Goal: Transaction & Acquisition: Purchase product/service

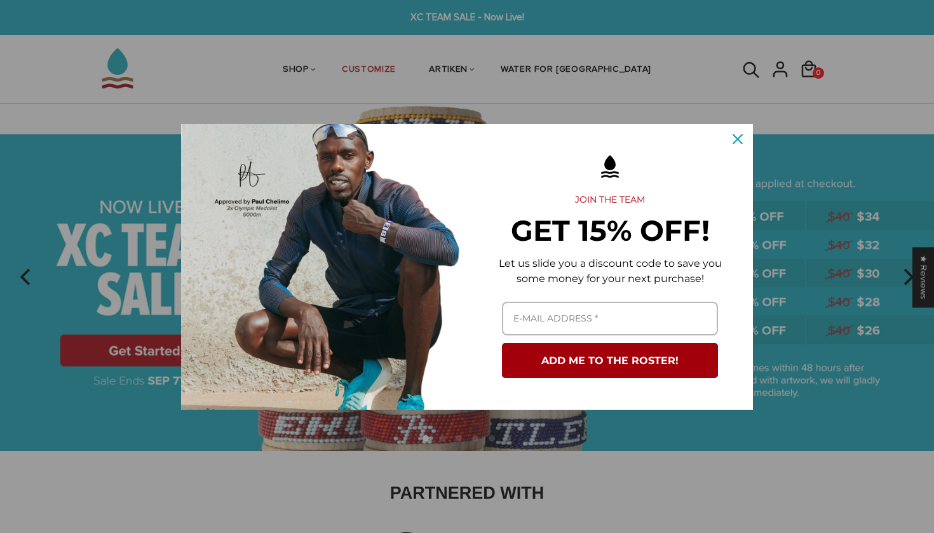
click at [736, 143] on icon "close icon" at bounding box center [738, 139] width 10 height 10
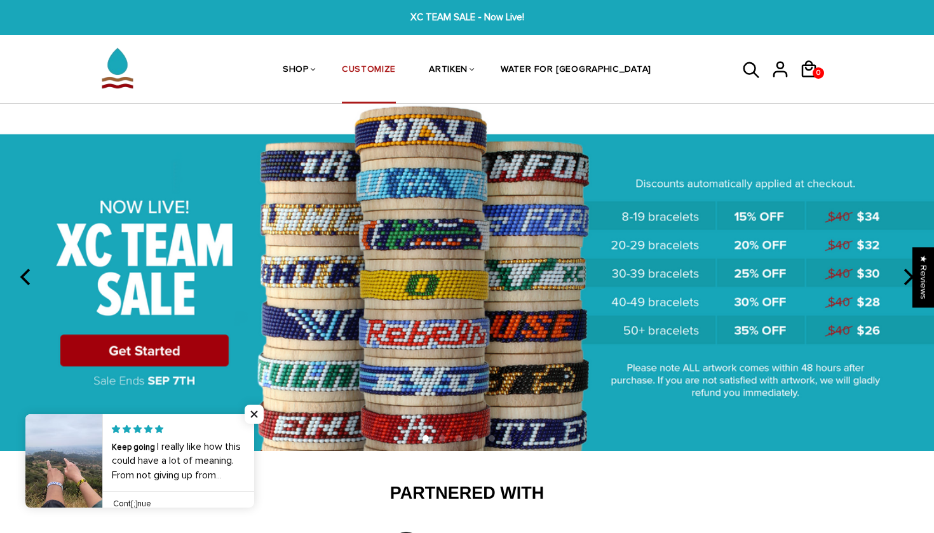
click at [396, 62] on link "CUSTOMIZE" at bounding box center [369, 70] width 54 height 67
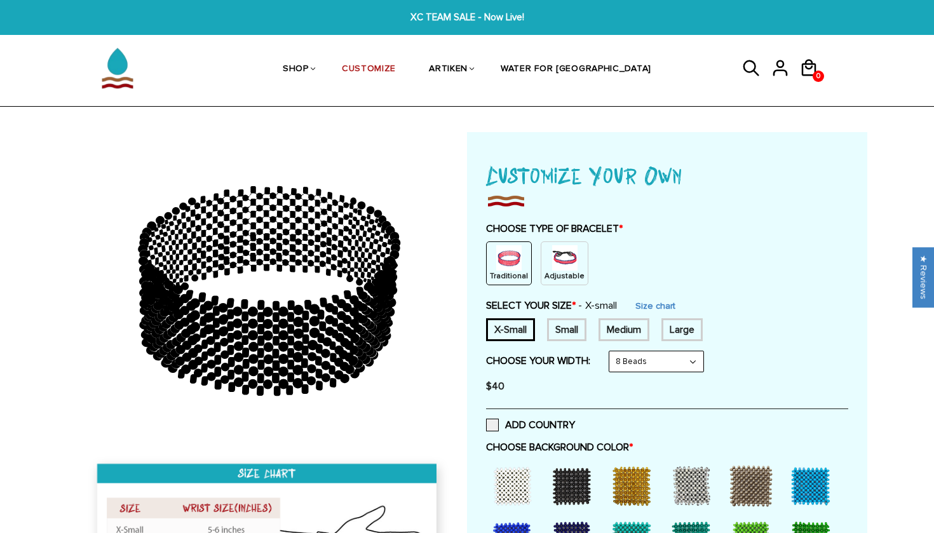
click at [554, 268] on img at bounding box center [564, 257] width 25 height 25
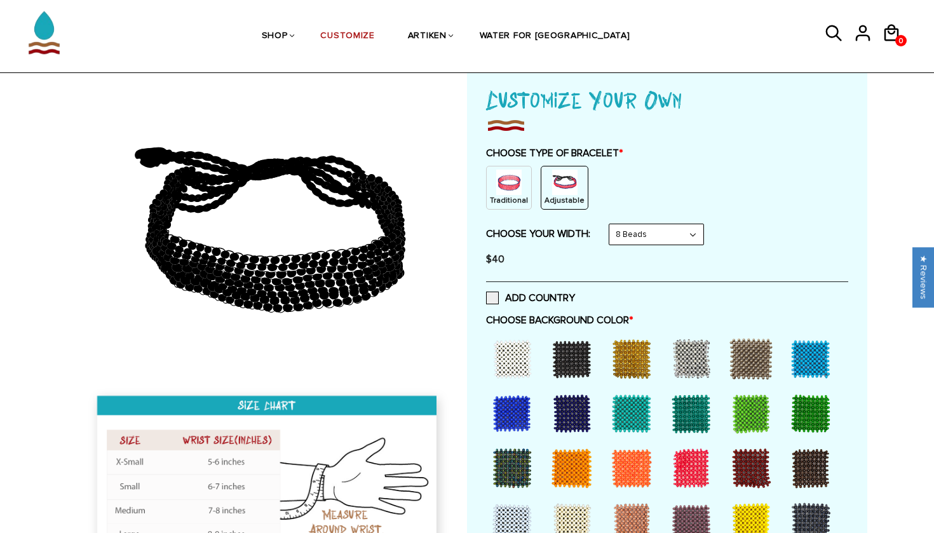
scroll to position [95, 0]
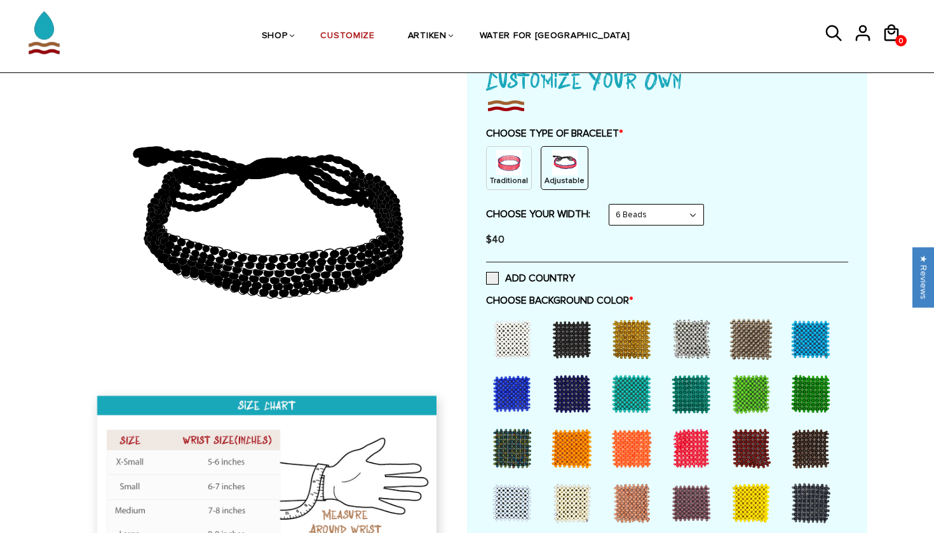
select select "8-beads"
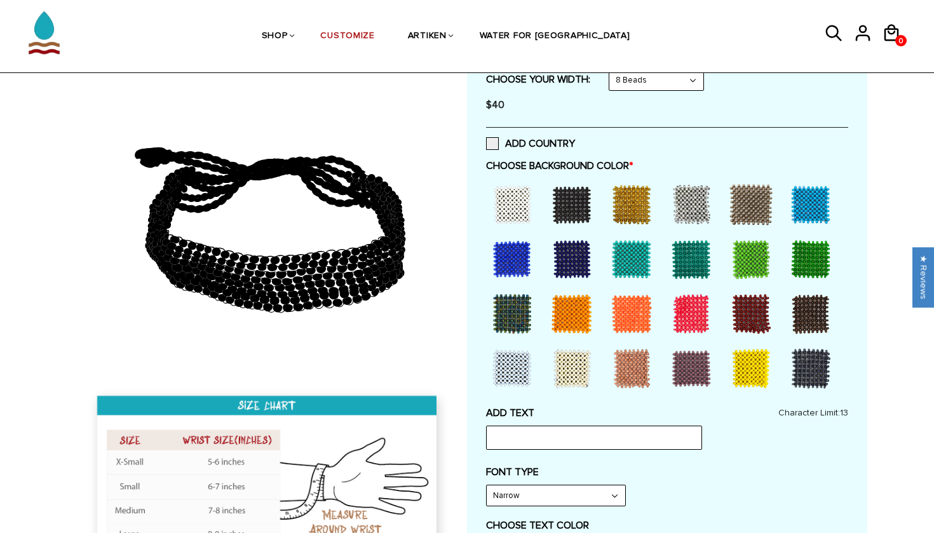
scroll to position [204, 0]
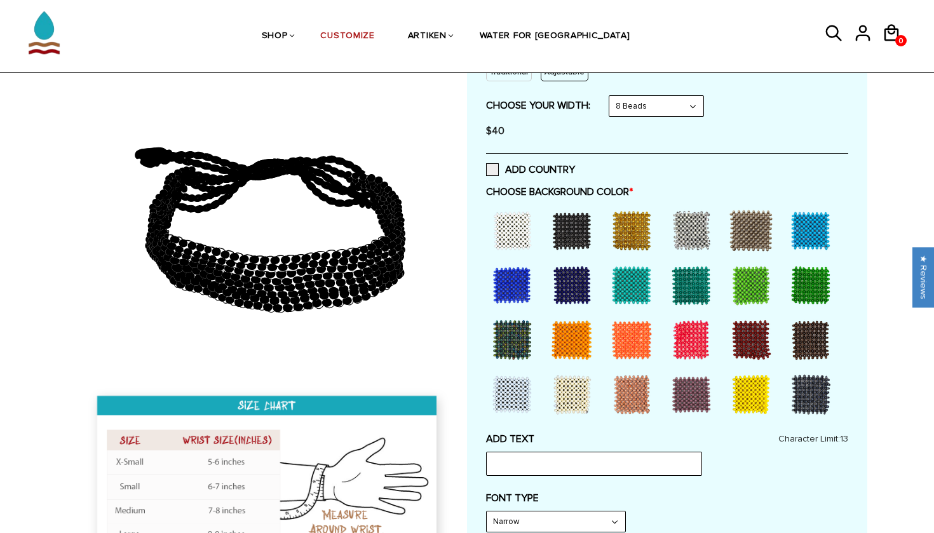
click at [508, 225] on div at bounding box center [512, 230] width 51 height 51
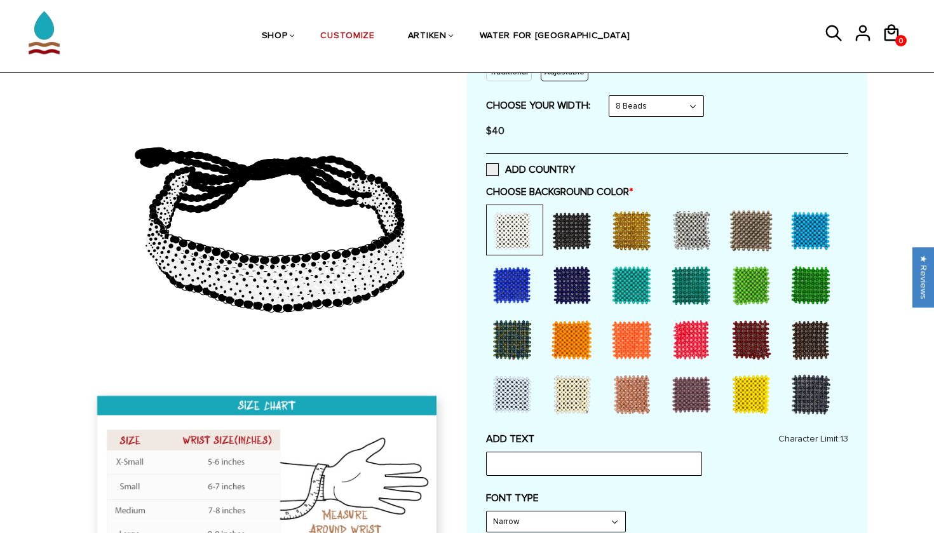
click at [576, 234] on div at bounding box center [571, 230] width 51 height 51
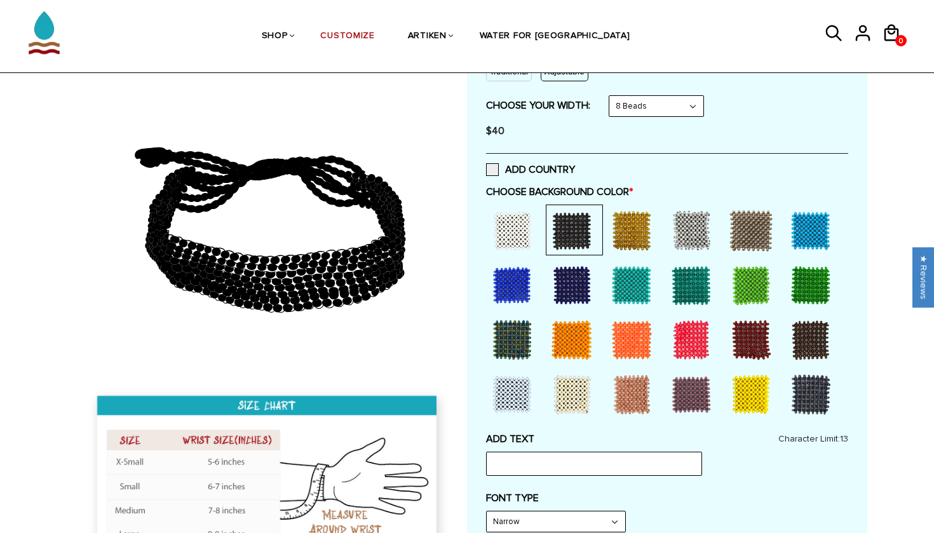
click at [585, 299] on div at bounding box center [571, 285] width 51 height 51
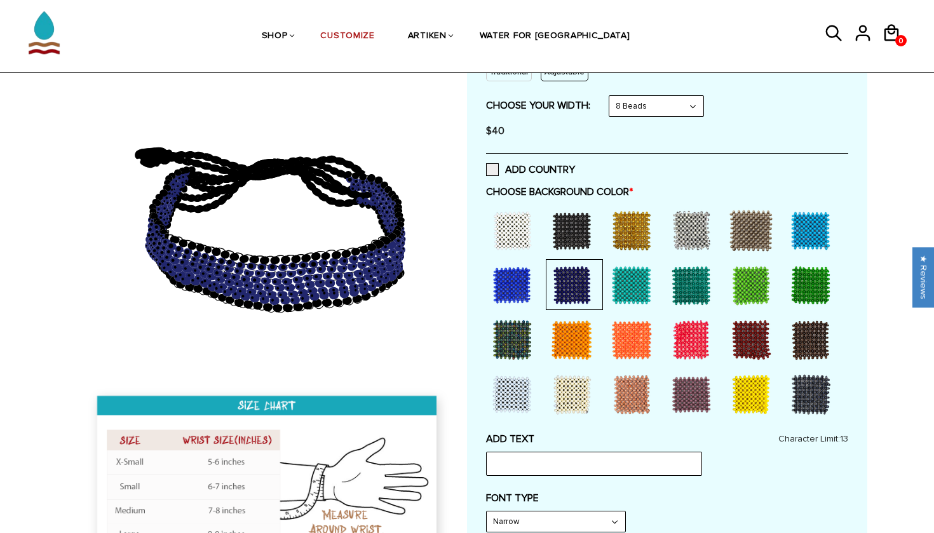
click at [618, 339] on div at bounding box center [631, 340] width 51 height 51
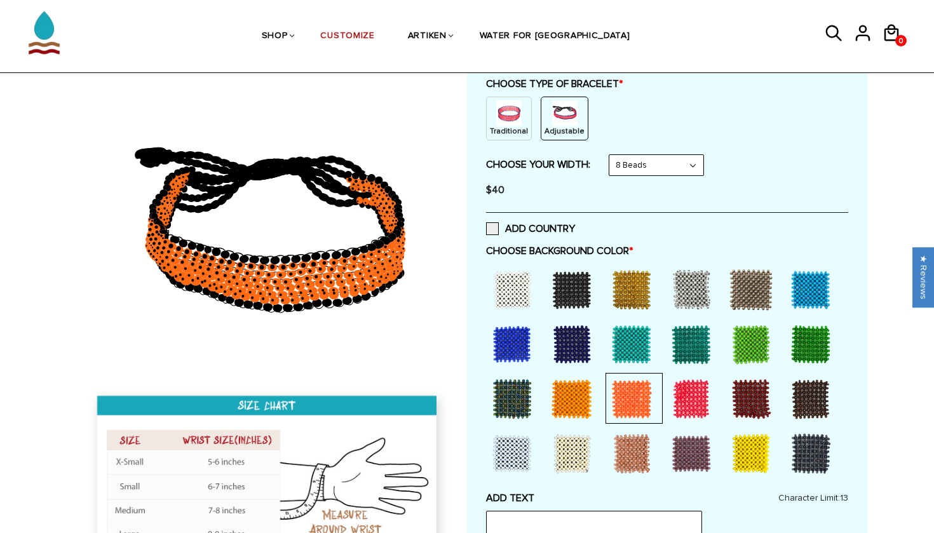
scroll to position [56, 0]
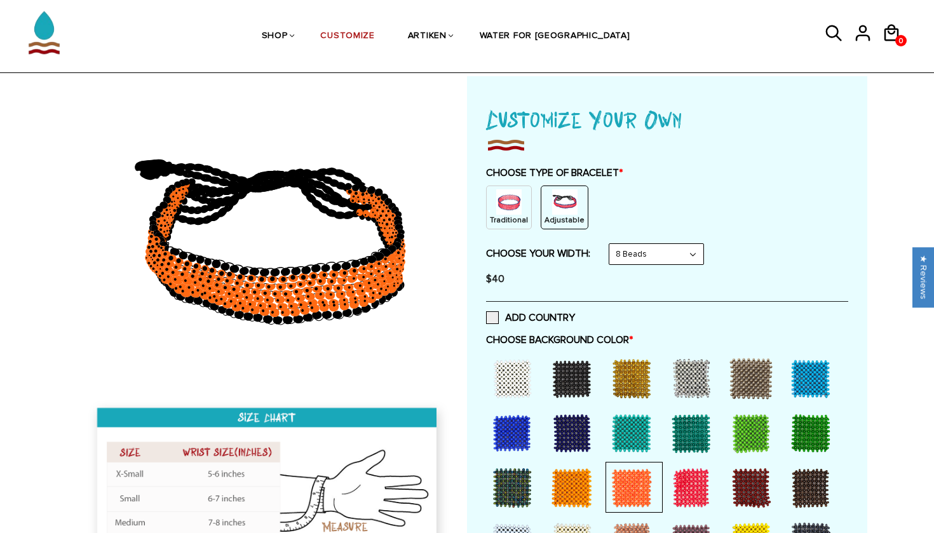
click at [791, 370] on div at bounding box center [810, 378] width 51 height 51
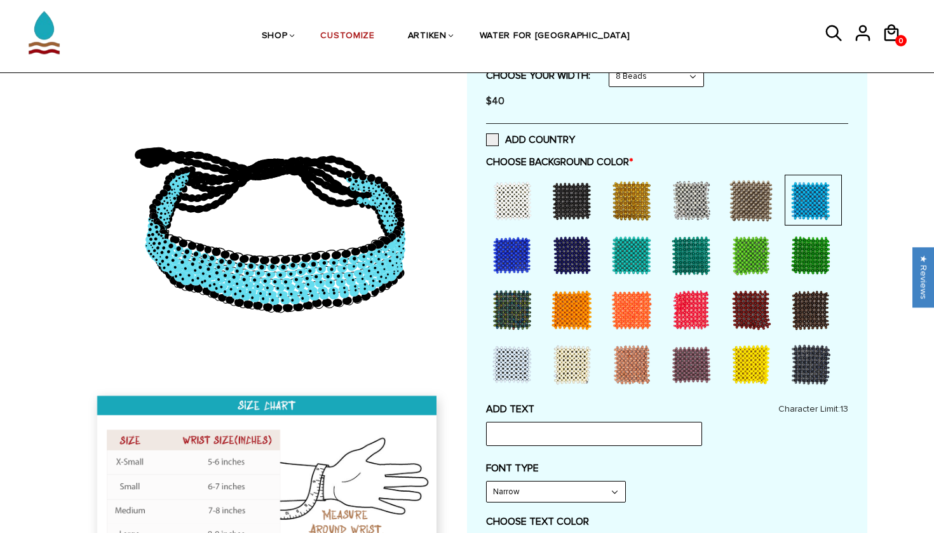
scroll to position [262, 0]
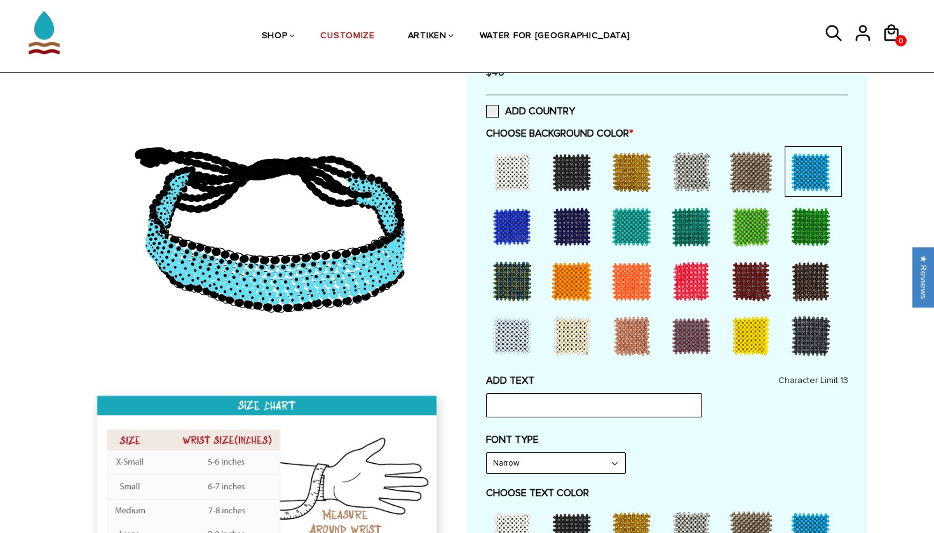
click at [816, 330] on div at bounding box center [810, 336] width 51 height 51
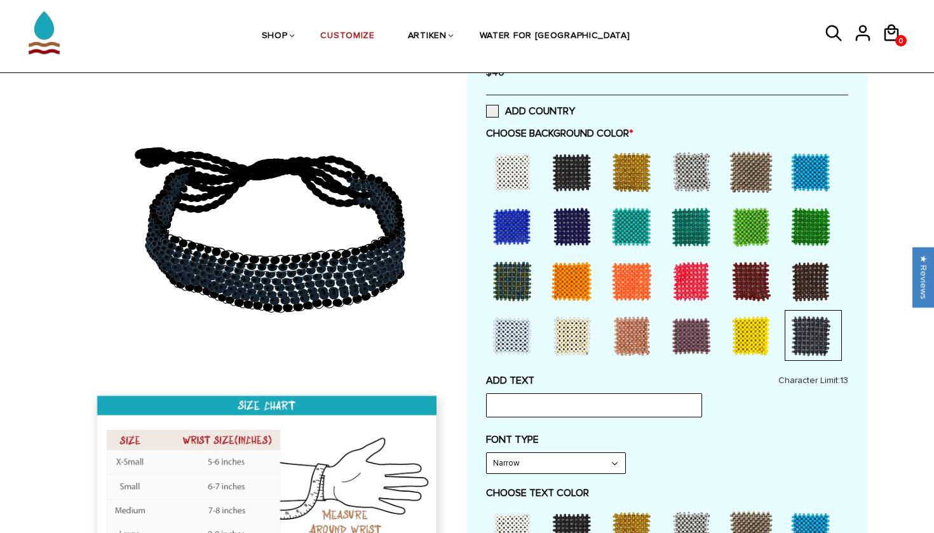
click at [525, 230] on div at bounding box center [512, 226] width 51 height 51
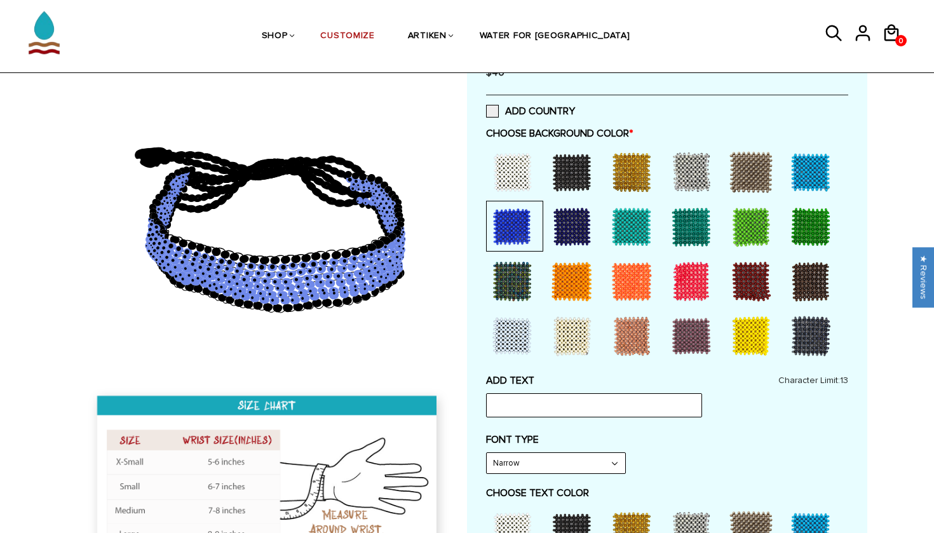
click at [511, 170] on div at bounding box center [512, 172] width 51 height 51
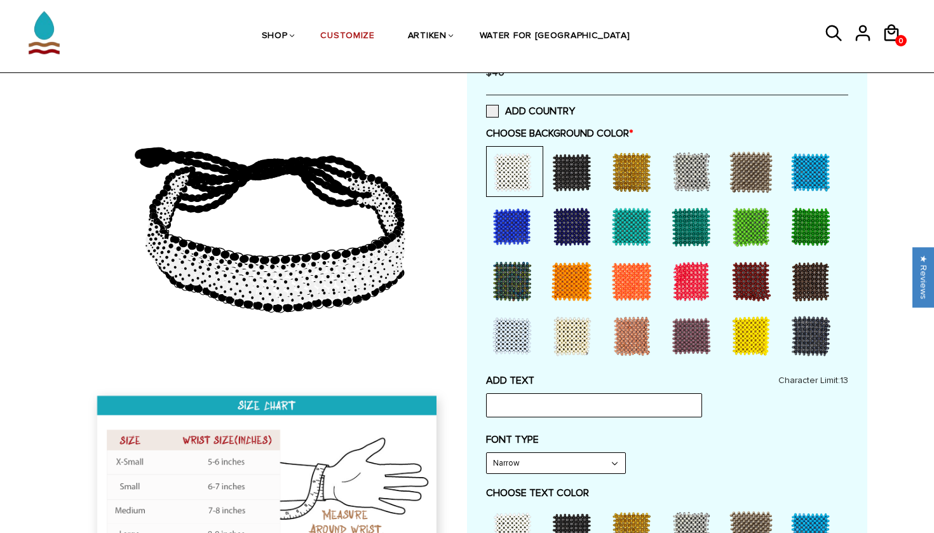
click at [555, 172] on div at bounding box center [571, 172] width 51 height 51
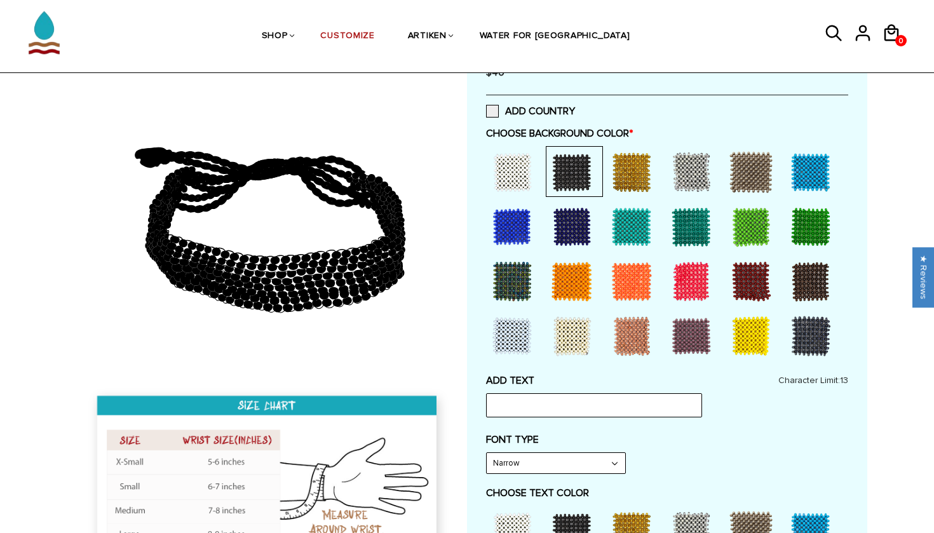
click at [740, 271] on div at bounding box center [751, 281] width 51 height 51
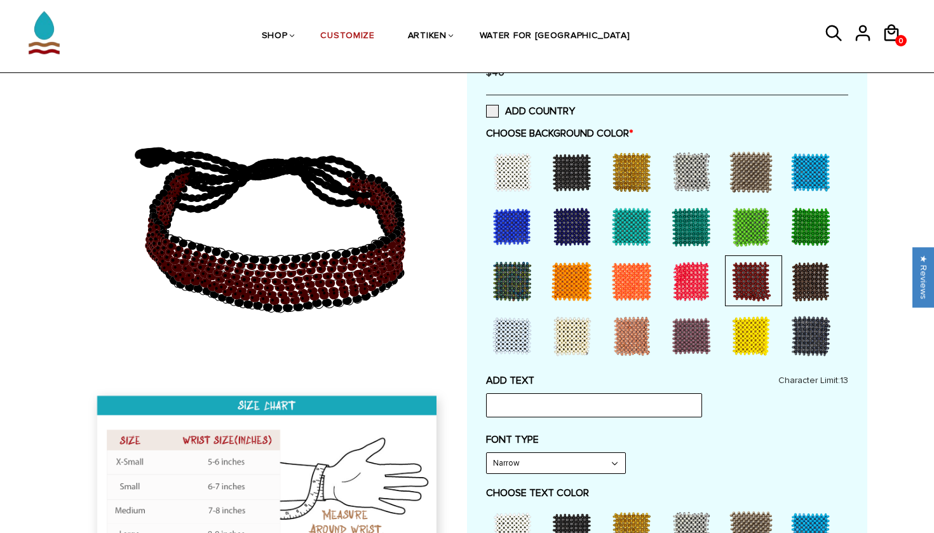
click at [569, 323] on div at bounding box center [571, 336] width 51 height 51
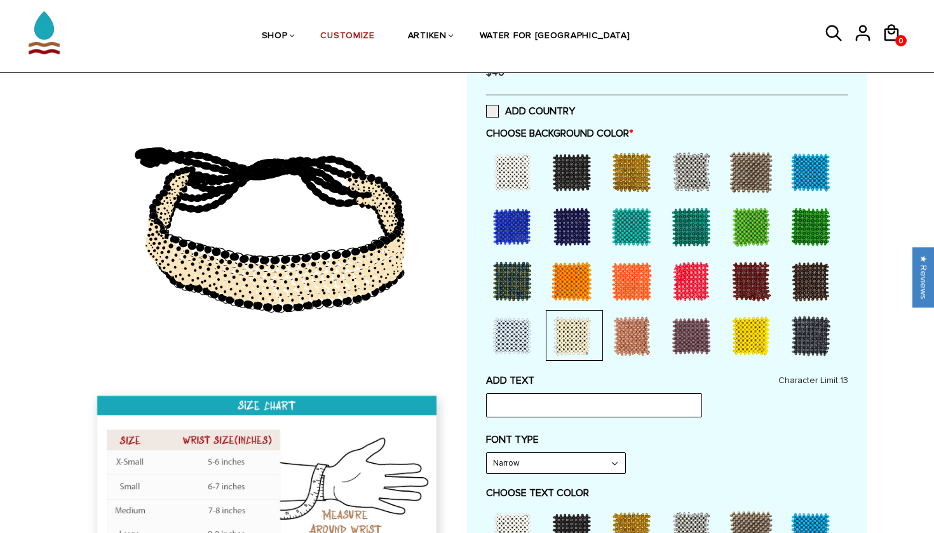
click at [508, 316] on div at bounding box center [512, 336] width 51 height 51
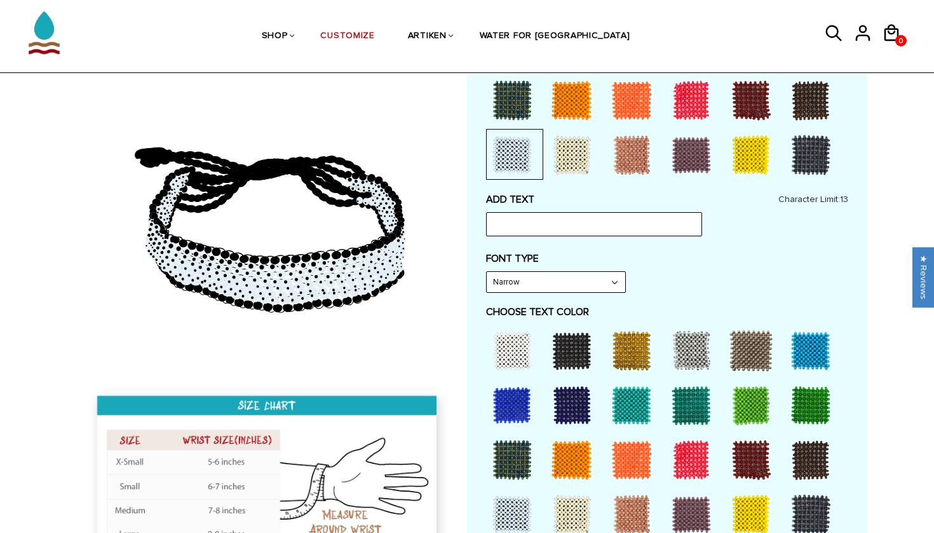
scroll to position [442, 0]
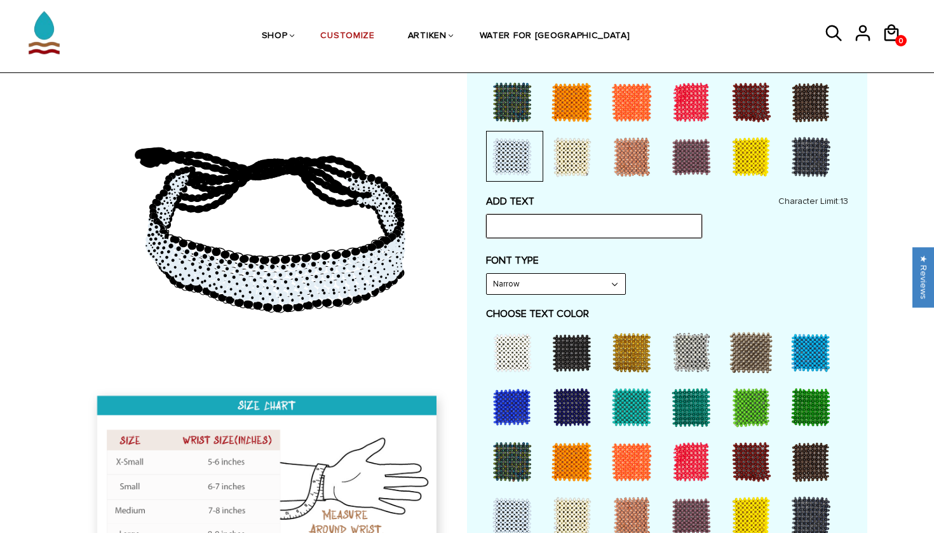
click at [537, 214] on input "text" at bounding box center [594, 226] width 216 height 24
type input "HAN + CAM"
select select "Bold"
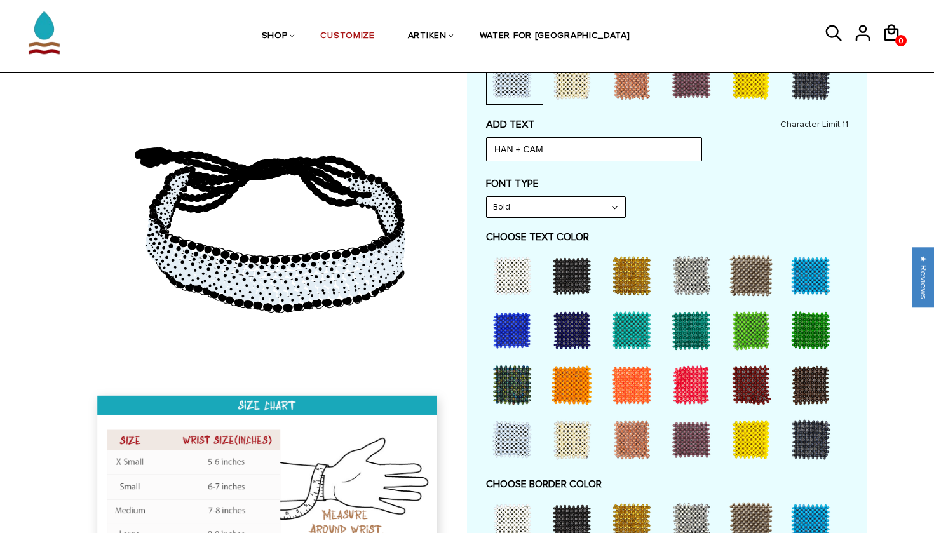
click at [566, 275] on div at bounding box center [571, 275] width 51 height 51
click at [520, 257] on div at bounding box center [512, 275] width 51 height 51
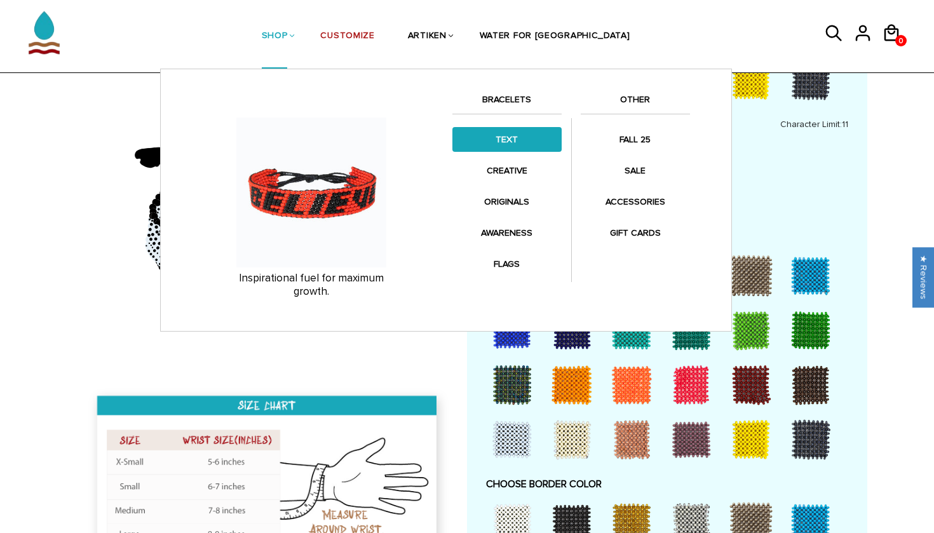
click at [511, 141] on link "TEXT" at bounding box center [506, 139] width 109 height 25
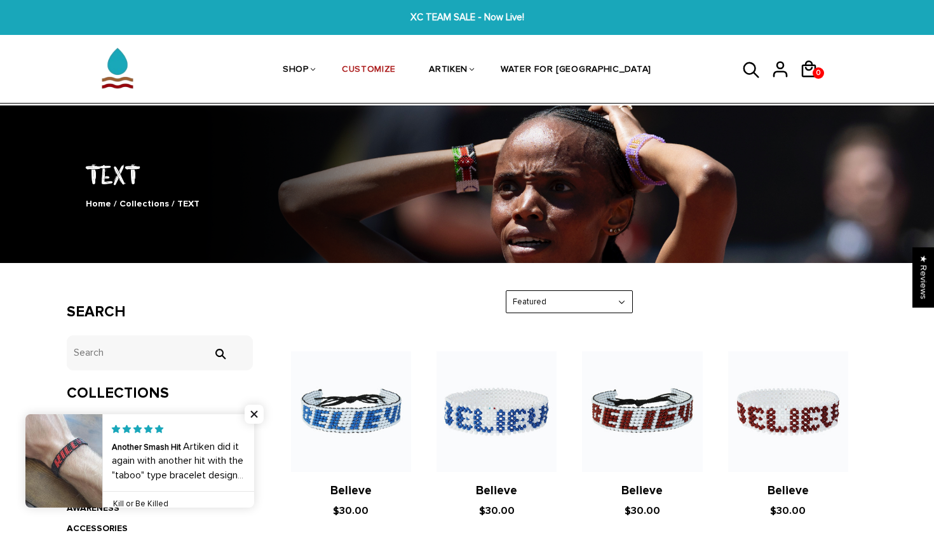
click at [752, 72] on icon at bounding box center [751, 70] width 19 height 30
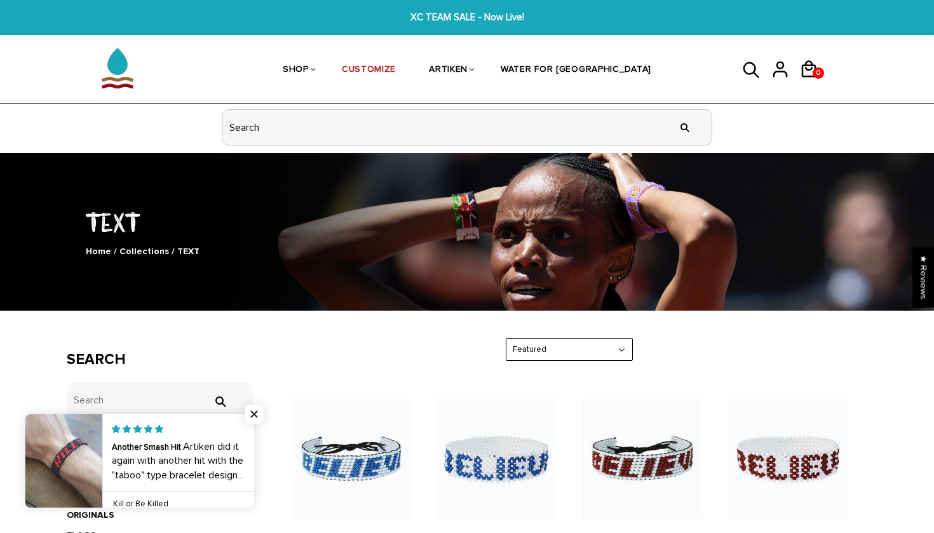
click at [656, 124] on input "header search" at bounding box center [466, 127] width 489 height 35
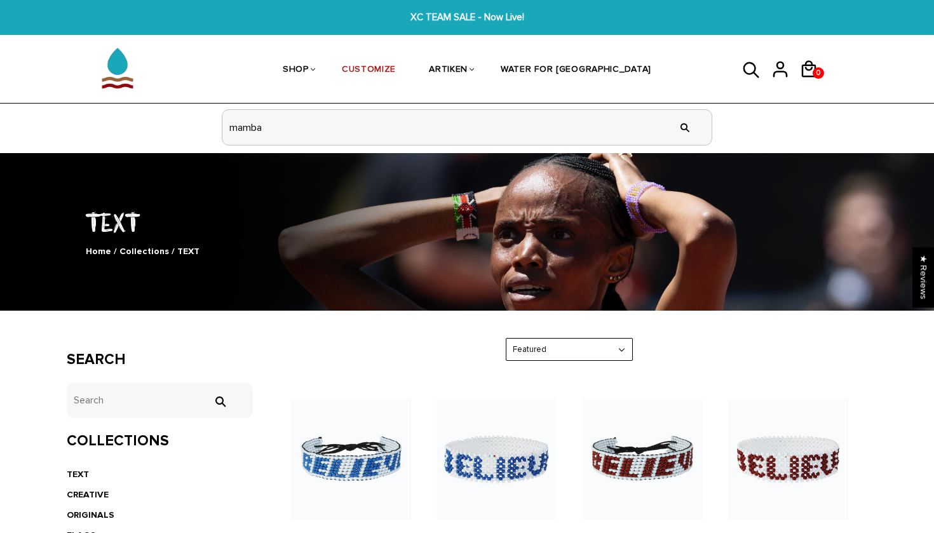
type input "mamba"
click at [685, 126] on input "" at bounding box center [684, 128] width 25 height 48
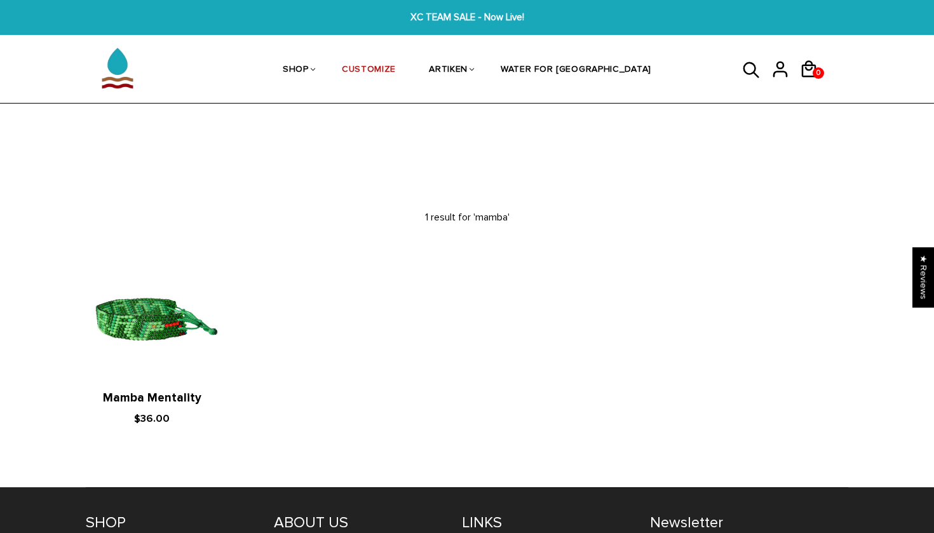
click at [194, 307] on img at bounding box center [152, 320] width 132 height 132
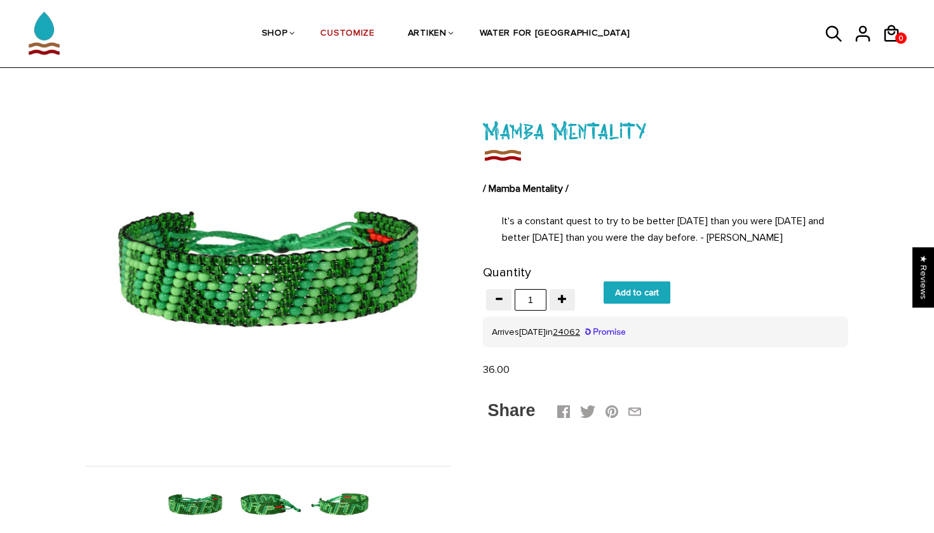
scroll to position [43, 0]
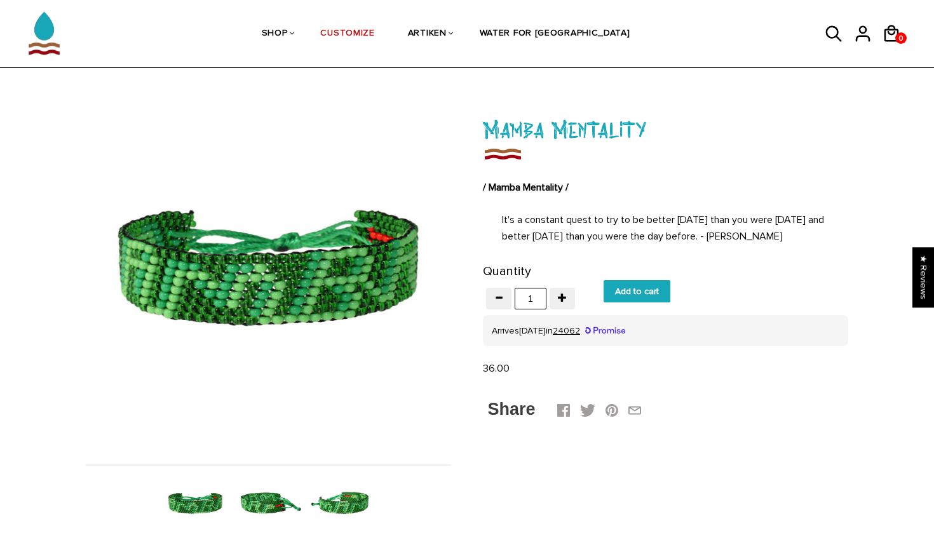
click at [213, 508] on img at bounding box center [195, 503] width 65 height 65
click at [274, 506] on img at bounding box center [268, 503] width 65 height 65
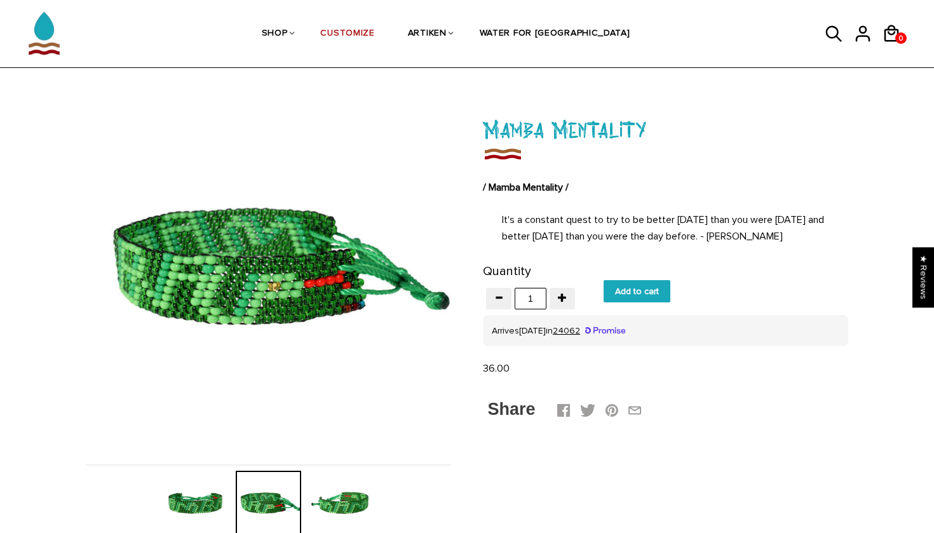
click at [330, 503] on img at bounding box center [341, 503] width 65 height 65
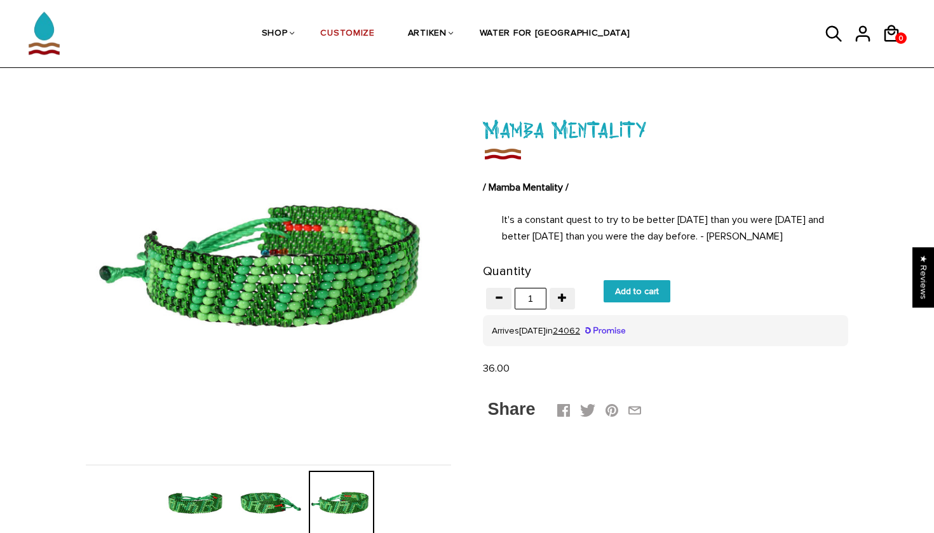
click at [278, 505] on img at bounding box center [268, 503] width 65 height 65
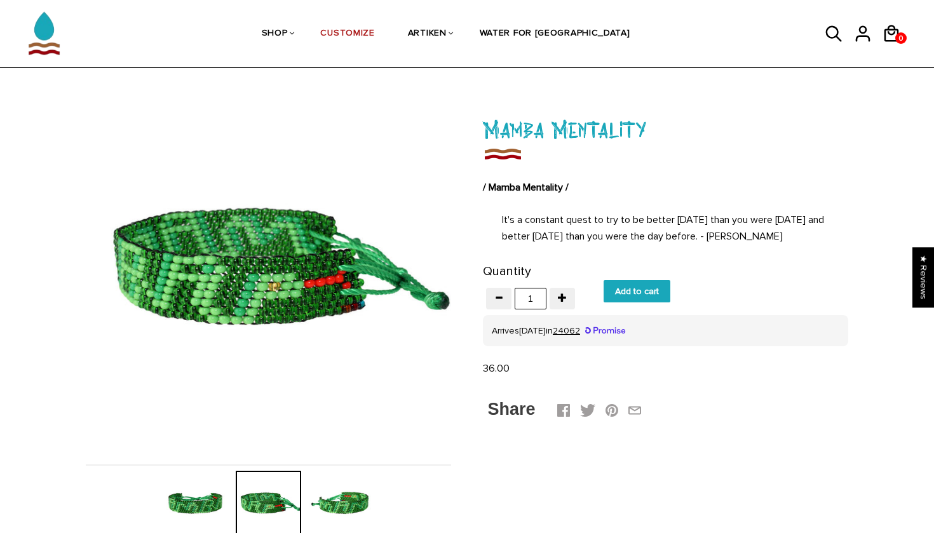
click at [220, 502] on img at bounding box center [195, 503] width 65 height 65
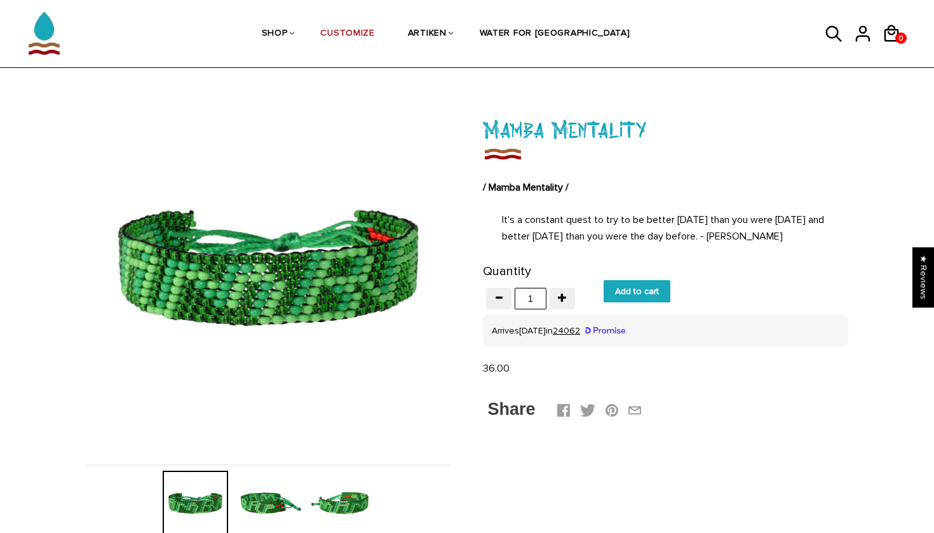
click at [270, 502] on img at bounding box center [268, 503] width 65 height 65
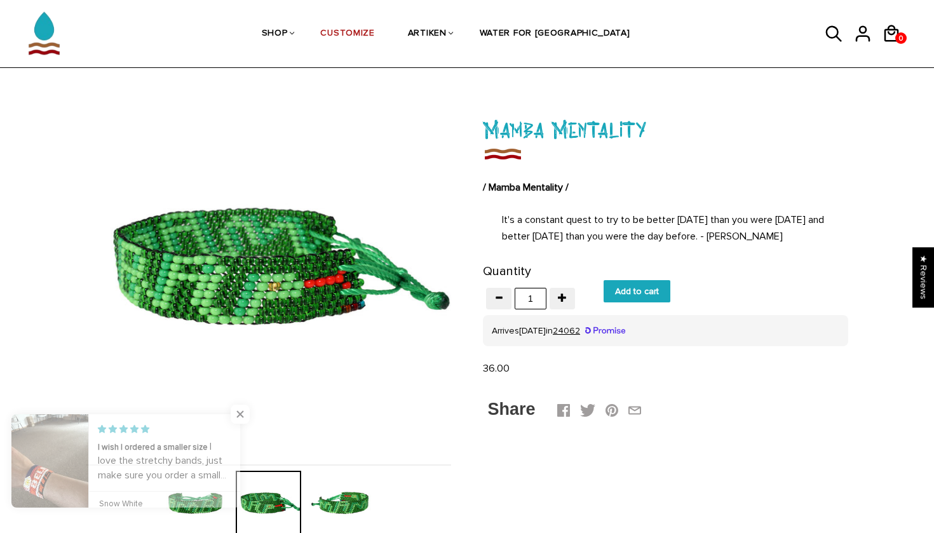
click at [330, 497] on img at bounding box center [341, 503] width 65 height 65
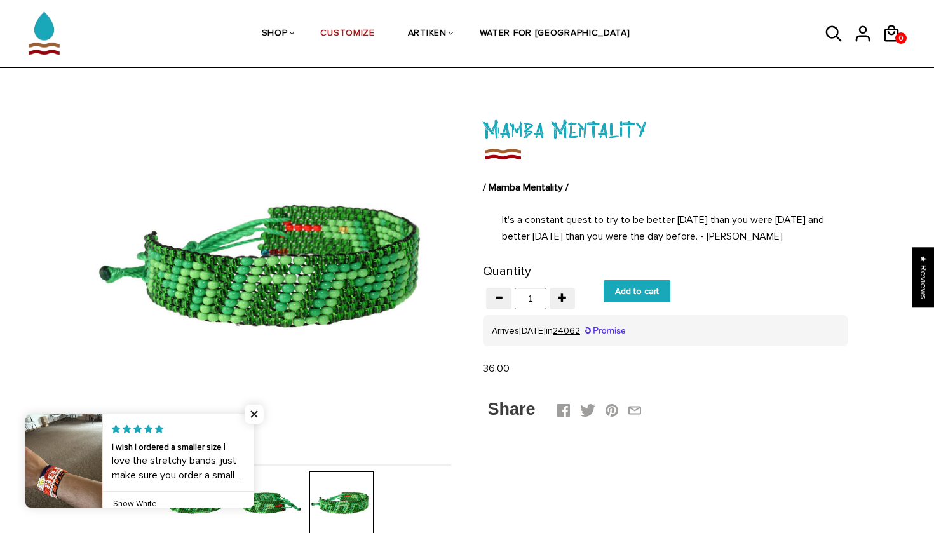
click at [287, 510] on img at bounding box center [268, 503] width 65 height 65
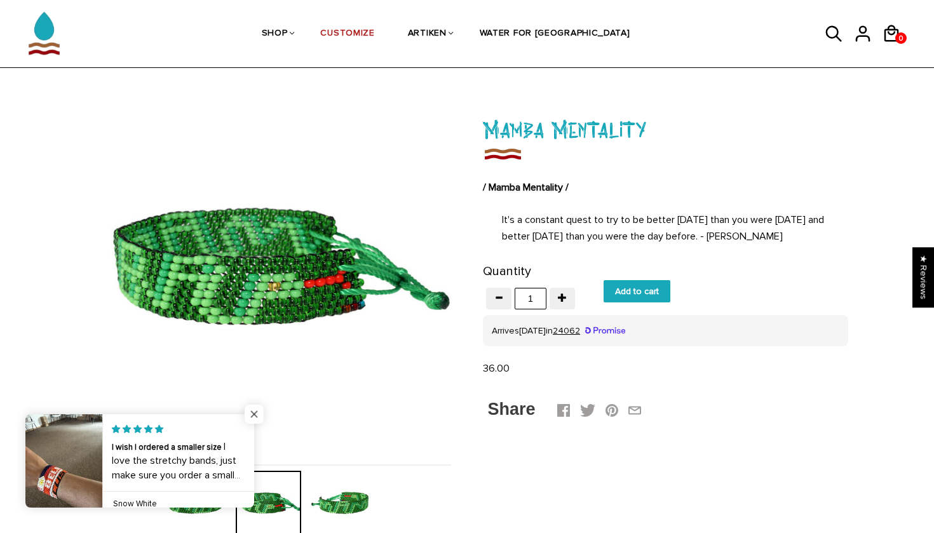
click at [255, 416] on span "Close popup widget" at bounding box center [254, 414] width 19 height 19
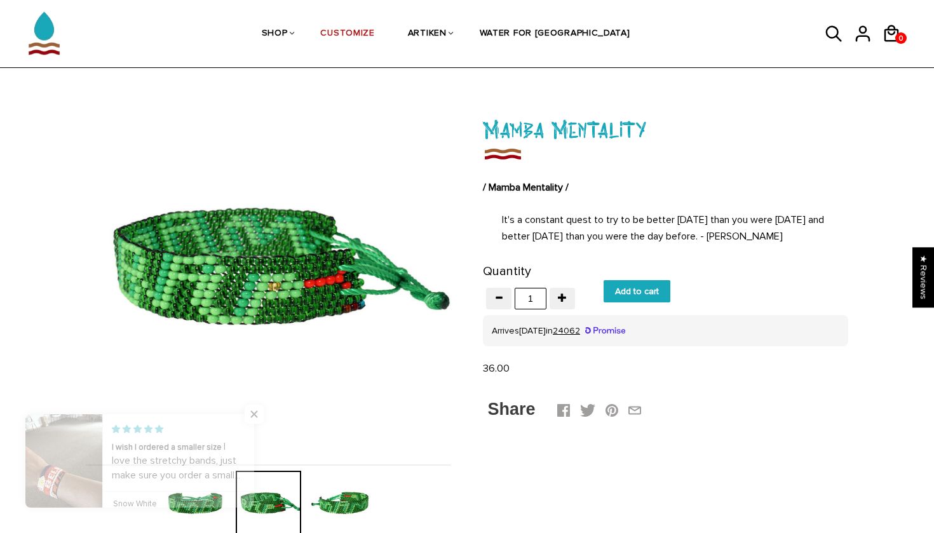
click at [203, 499] on body "XC TEAM SALE - Now Live! XC TEAM SALE - Now Live! SHOP BRACELETS TEXT Inspirati…" at bounding box center [467, 539] width 934 height 1165
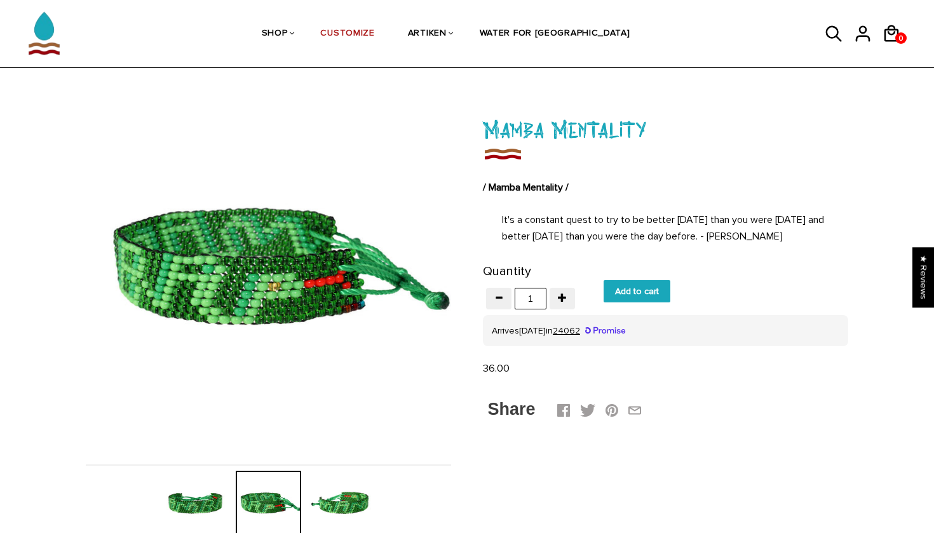
click at [227, 497] on img at bounding box center [195, 503] width 65 height 65
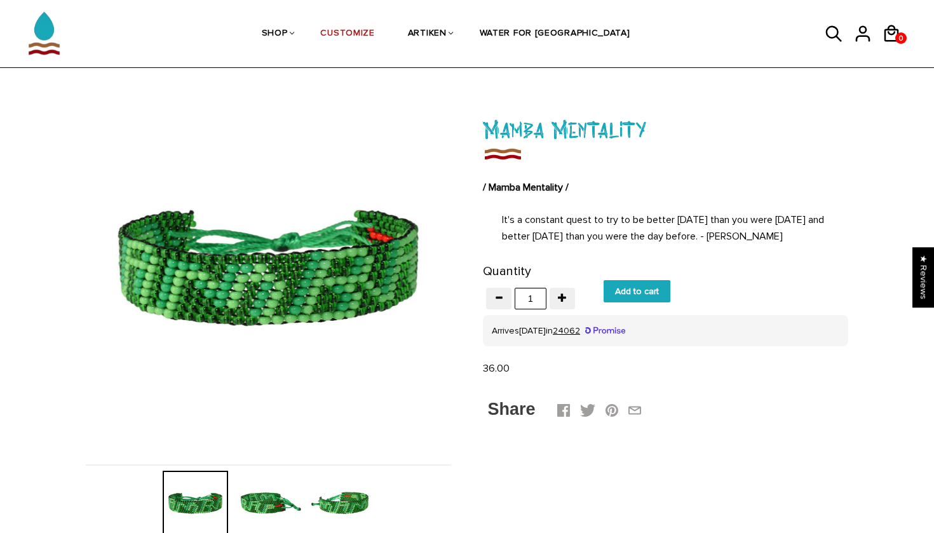
click at [276, 491] on img at bounding box center [268, 503] width 65 height 65
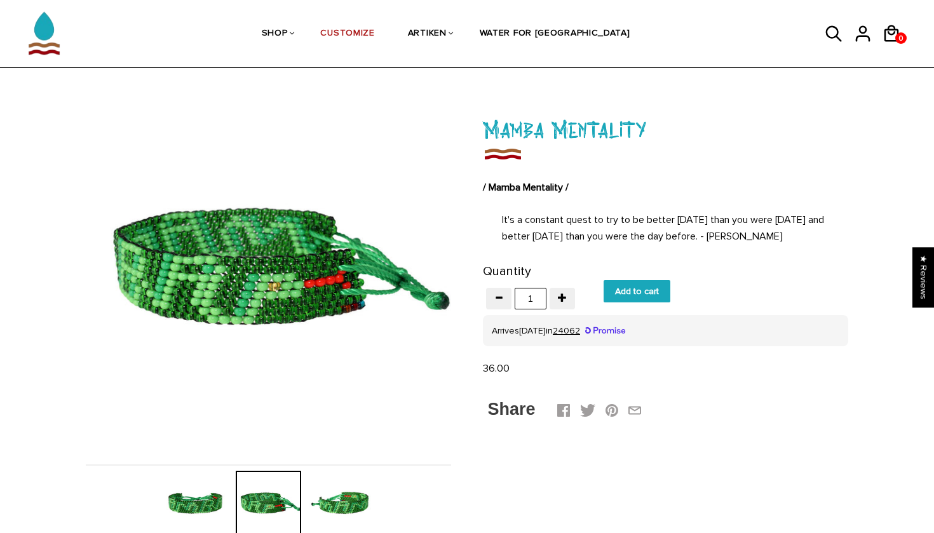
click at [329, 487] on img at bounding box center [341, 503] width 65 height 65
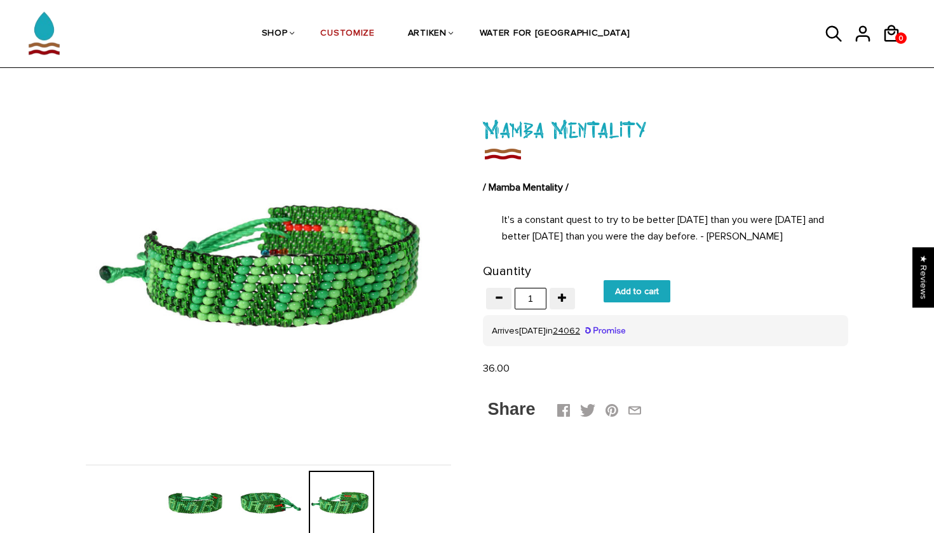
click at [212, 500] on img at bounding box center [195, 503] width 65 height 65
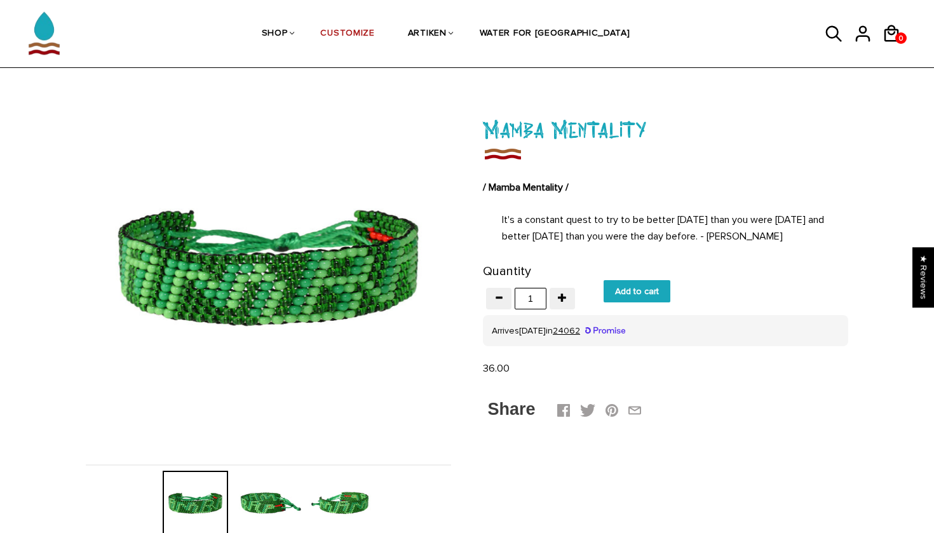
click at [252, 500] on img at bounding box center [268, 503] width 65 height 65
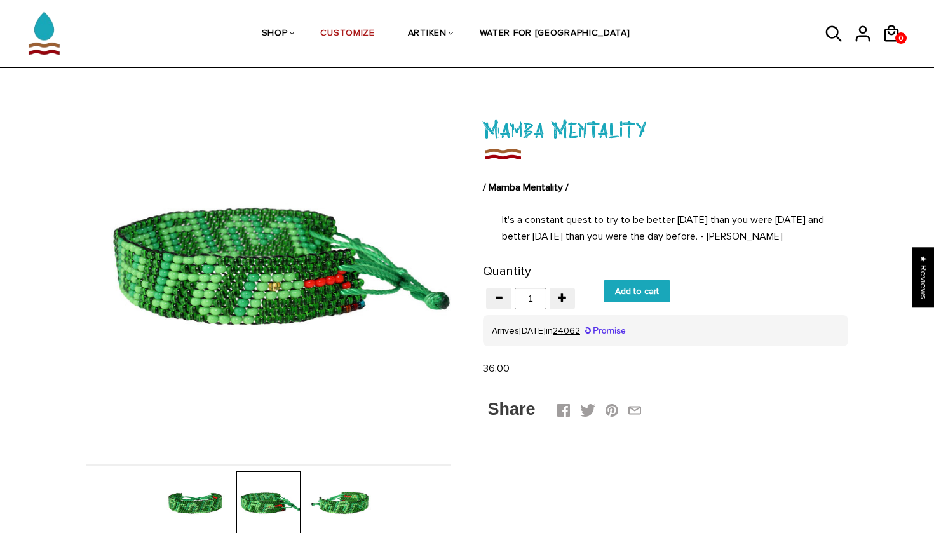
click at [316, 494] on img at bounding box center [341, 503] width 65 height 65
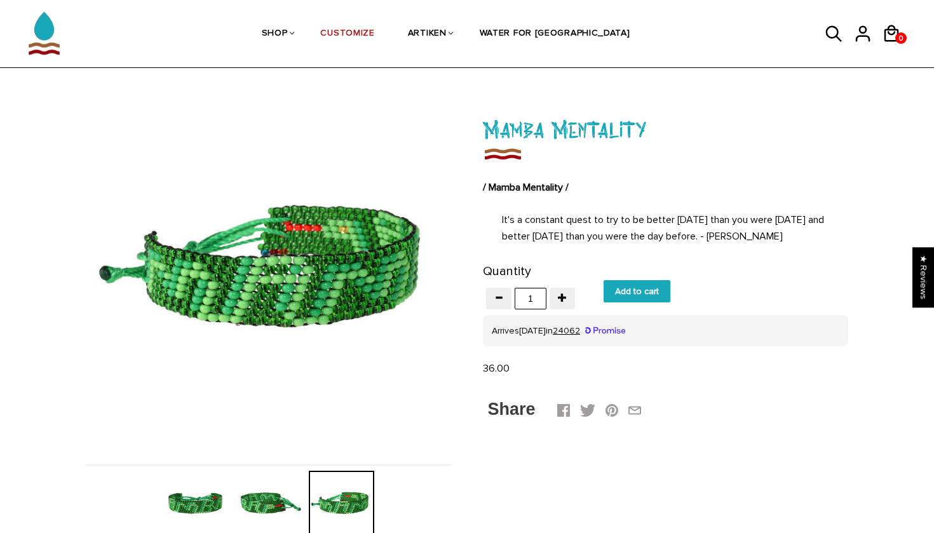
click at [185, 497] on img at bounding box center [195, 503] width 65 height 65
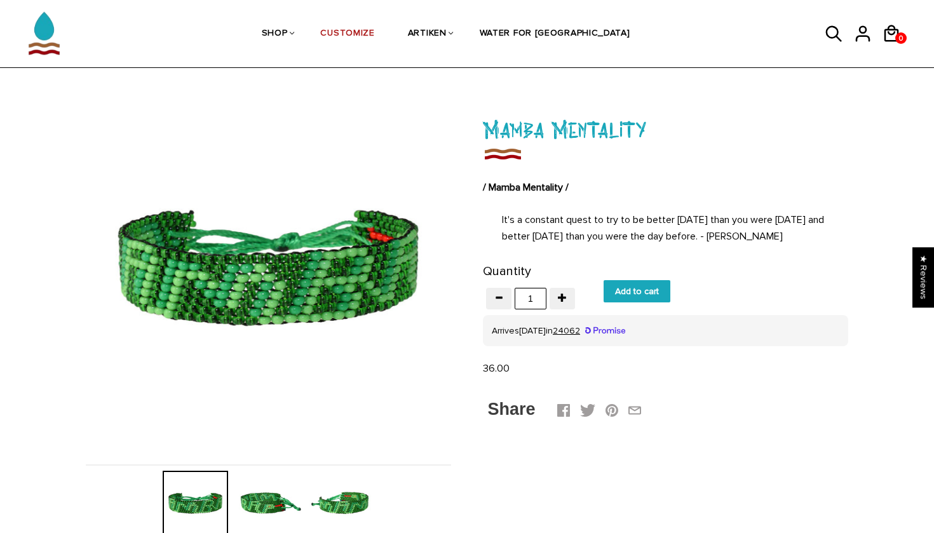
click at [240, 492] on img at bounding box center [268, 503] width 65 height 65
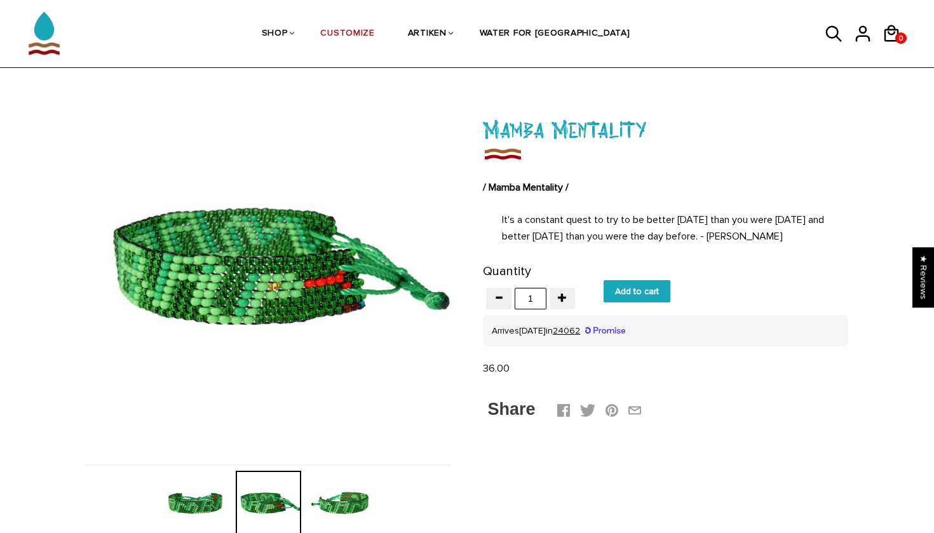
click at [327, 489] on img at bounding box center [341, 503] width 65 height 65
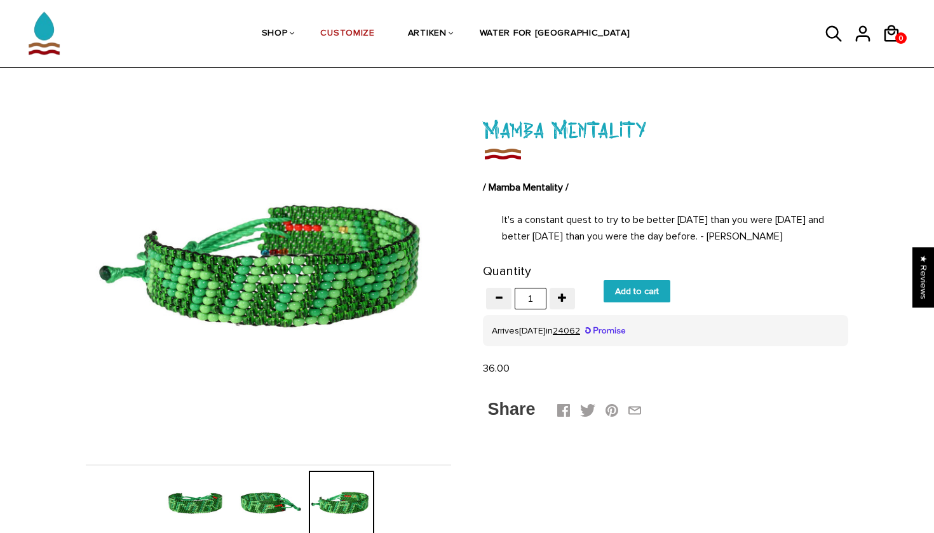
click at [275, 491] on img at bounding box center [268, 503] width 65 height 65
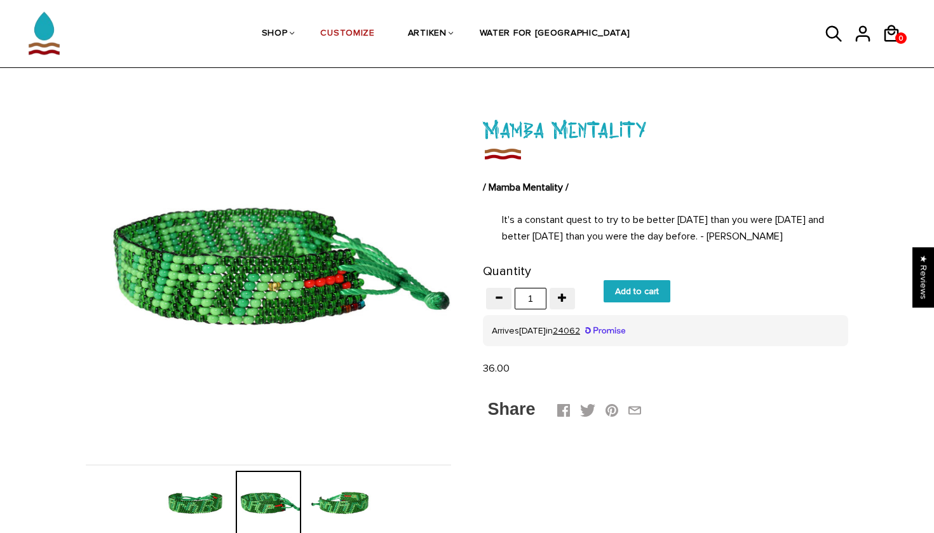
click at [214, 480] on img at bounding box center [195, 503] width 65 height 65
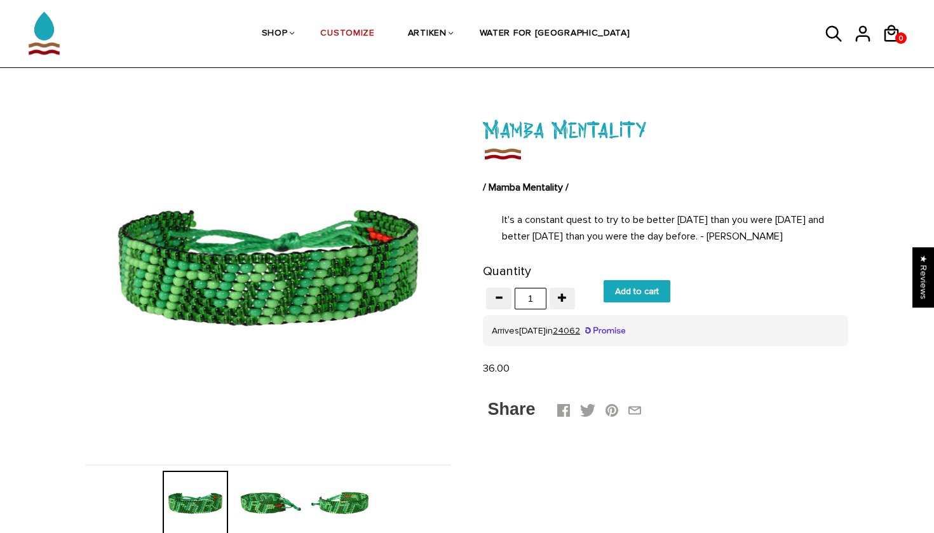
click at [243, 488] on img at bounding box center [268, 503] width 65 height 65
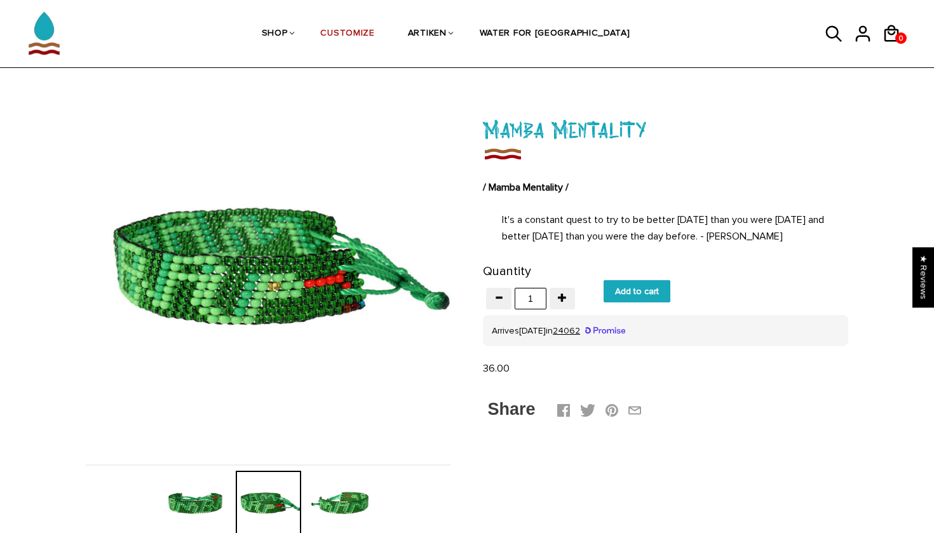
click at [336, 498] on img at bounding box center [341, 503] width 65 height 65
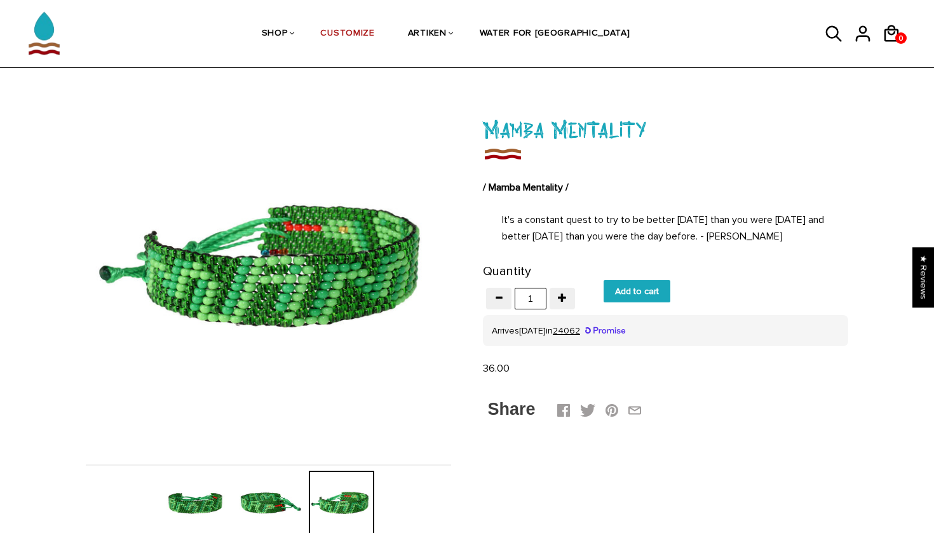
click at [291, 499] on img at bounding box center [268, 503] width 65 height 65
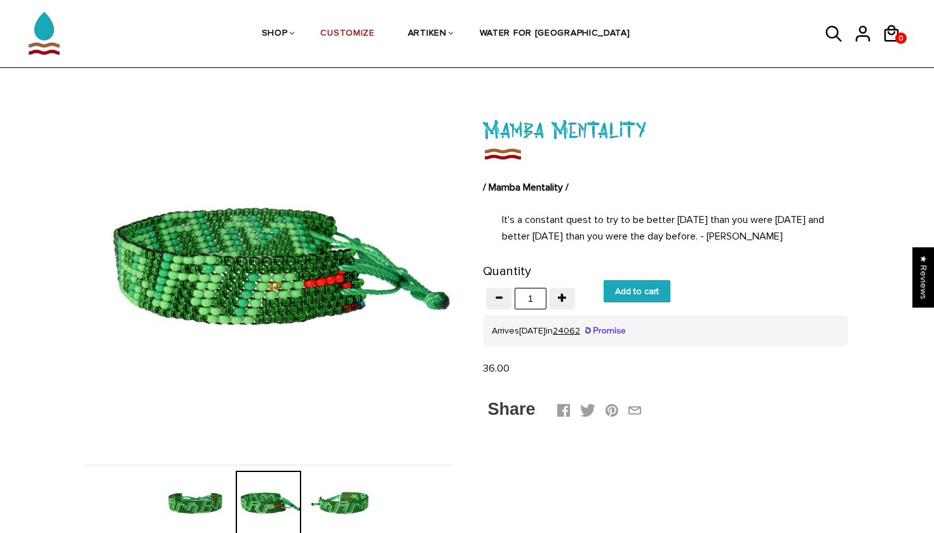
click at [212, 492] on img at bounding box center [195, 503] width 65 height 65
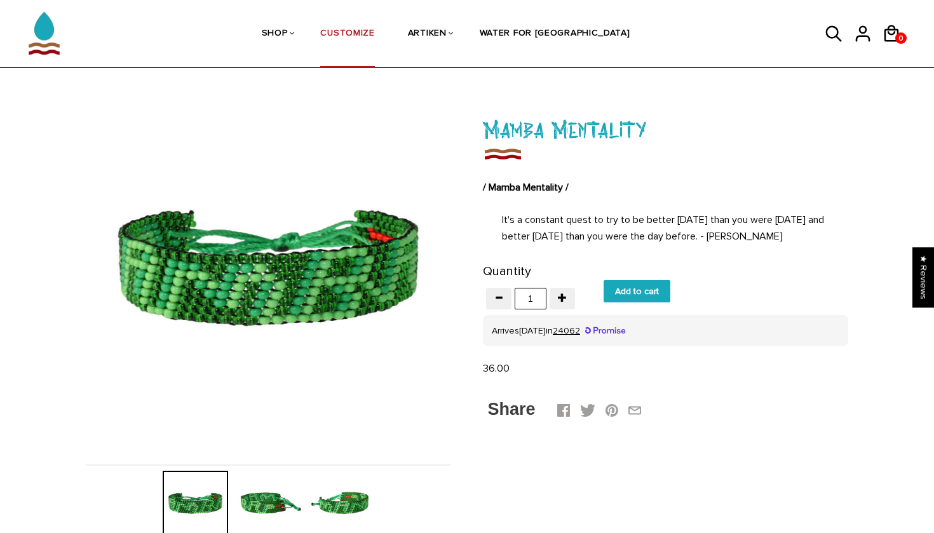
click at [374, 34] on link "CUSTOMIZE" at bounding box center [347, 34] width 54 height 67
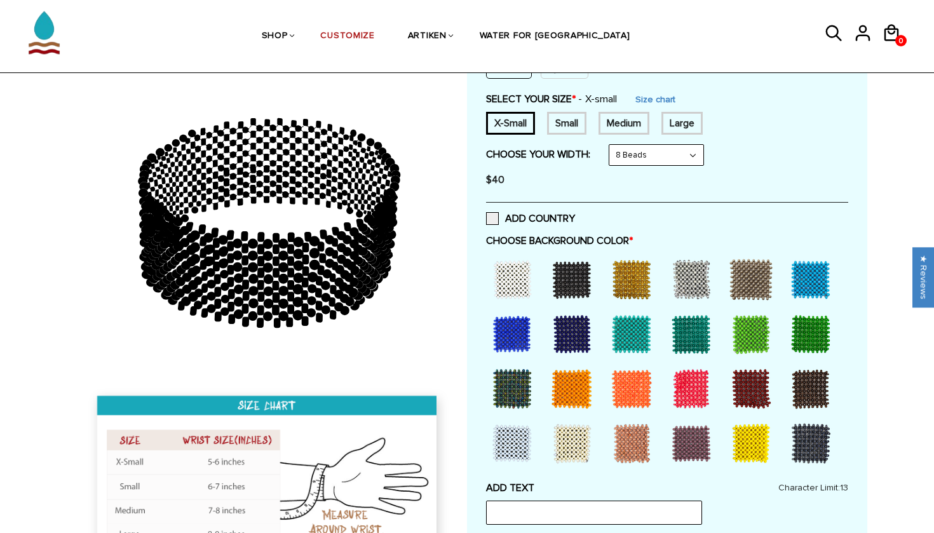
scroll to position [76, 0]
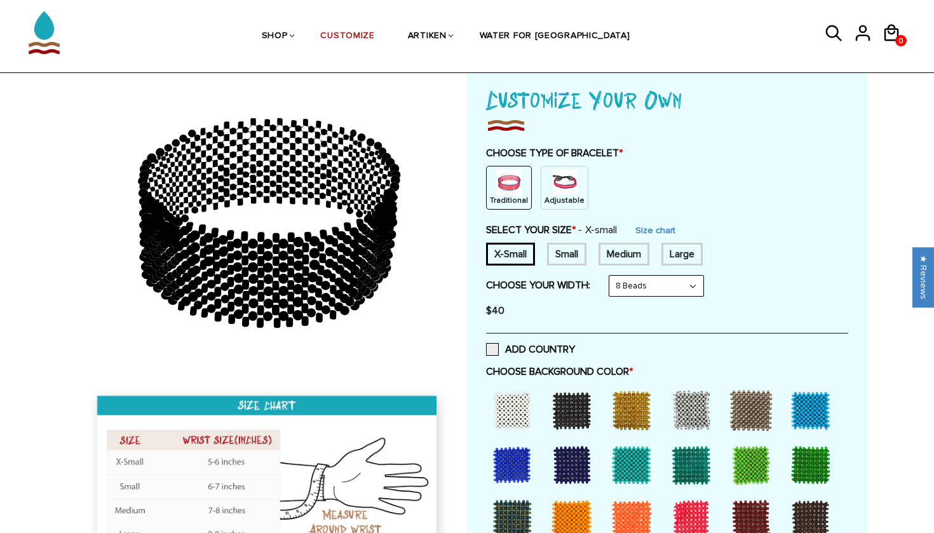
click at [562, 183] on img at bounding box center [564, 182] width 25 height 25
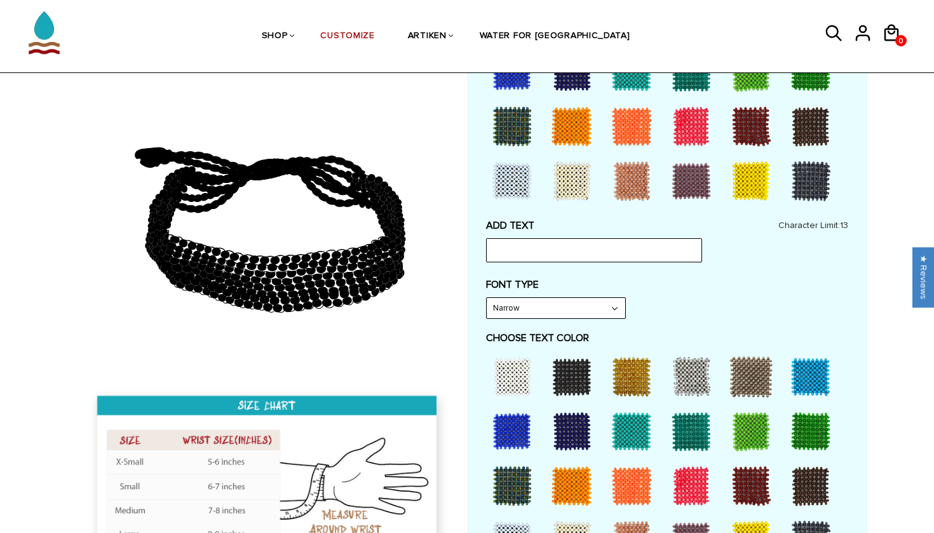
scroll to position [426, 0]
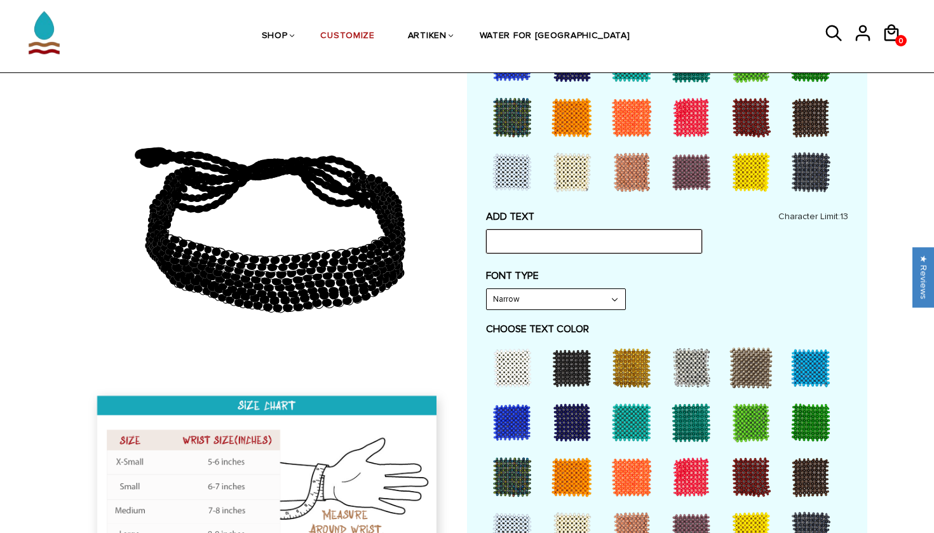
click at [541, 238] on input "text" at bounding box center [594, 241] width 216 height 24
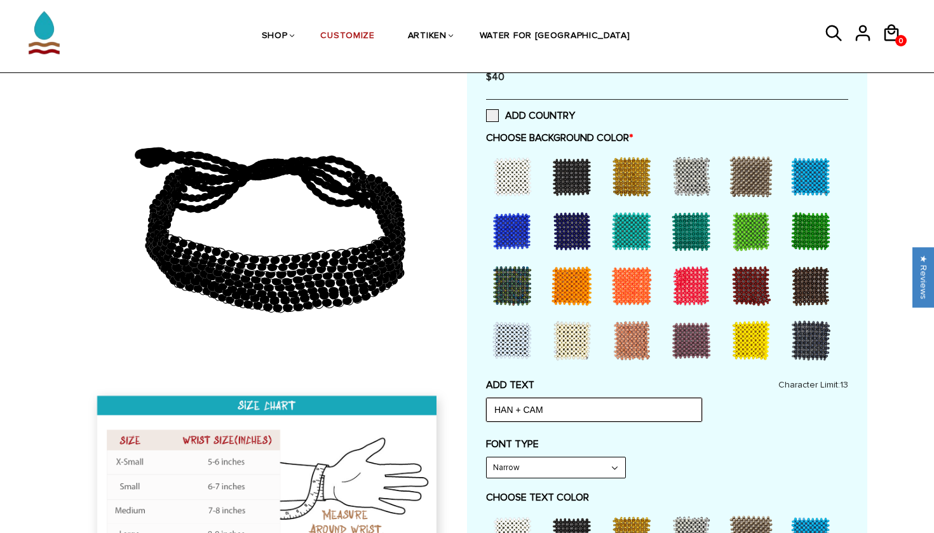
scroll to position [275, 0]
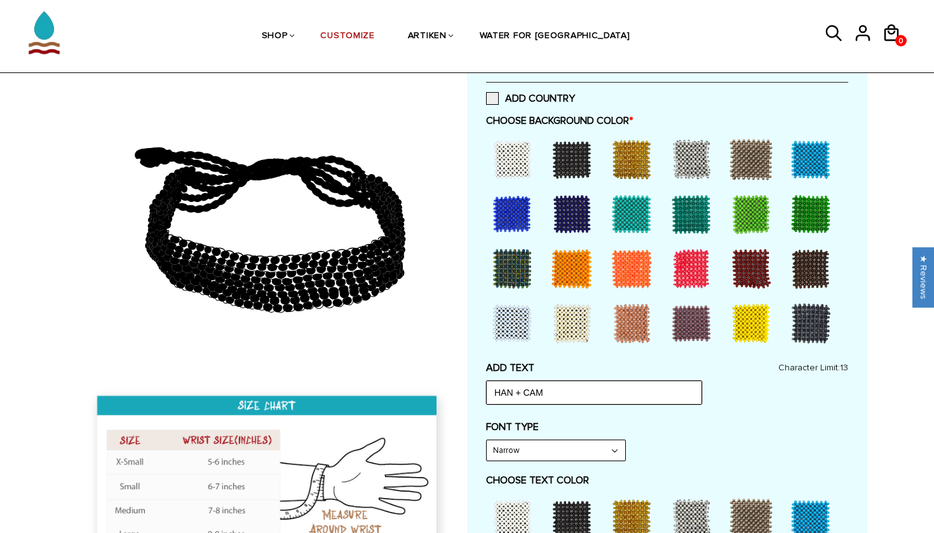
type input "HAN + CAM"
click at [522, 166] on div at bounding box center [512, 159] width 51 height 51
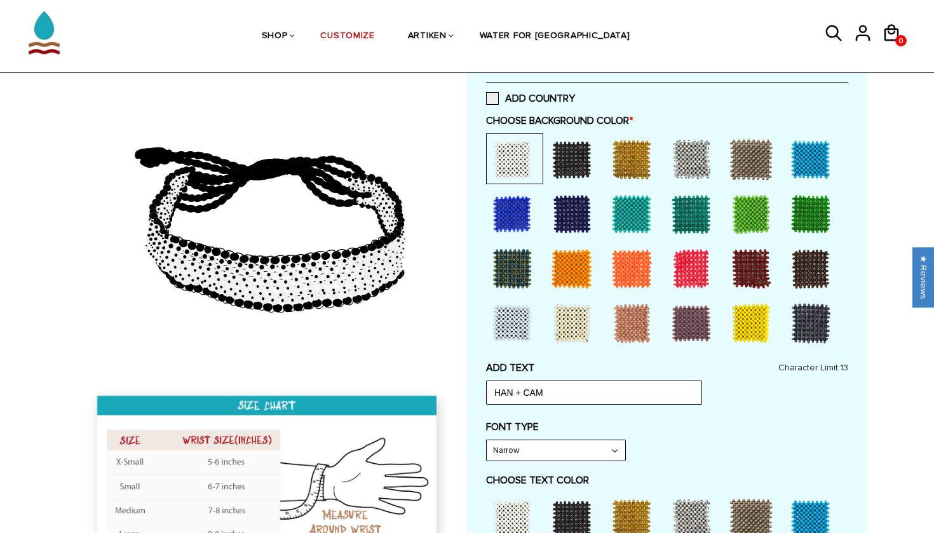
click at [569, 212] on div at bounding box center [571, 214] width 51 height 51
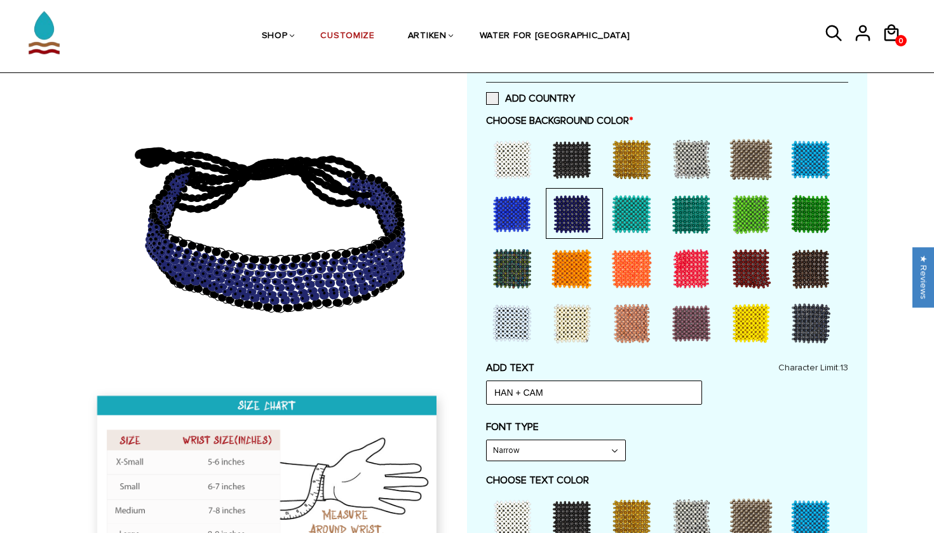
click at [630, 246] on div at bounding box center [631, 268] width 51 height 51
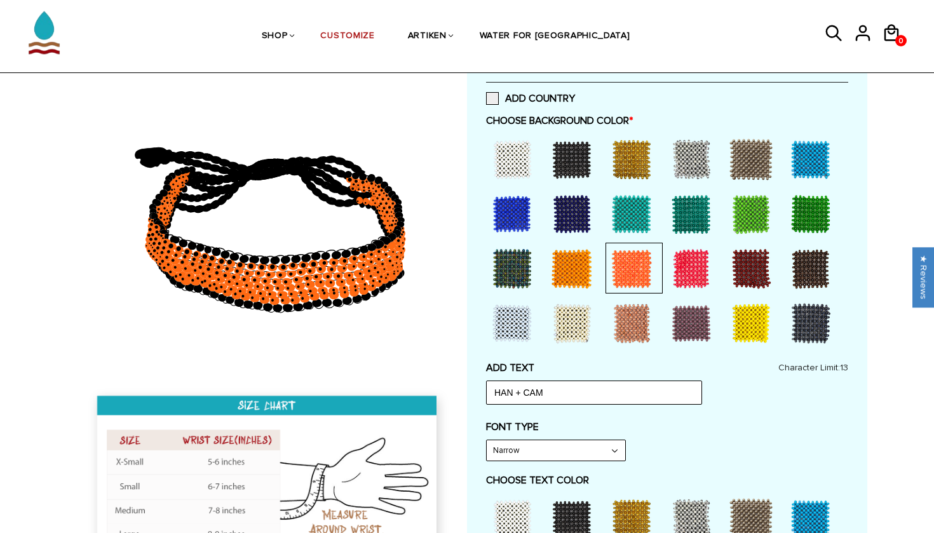
click at [709, 254] on div at bounding box center [691, 268] width 51 height 51
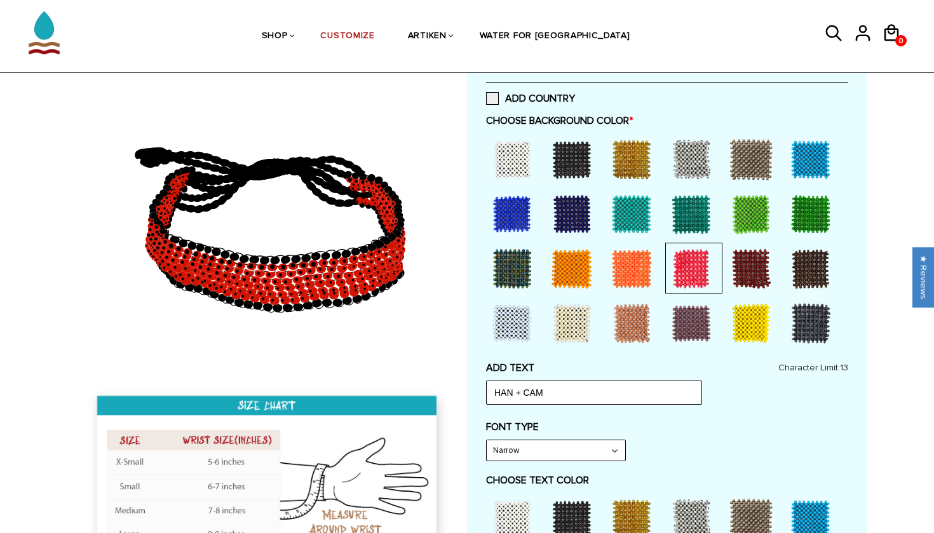
click at [519, 166] on div at bounding box center [512, 159] width 51 height 51
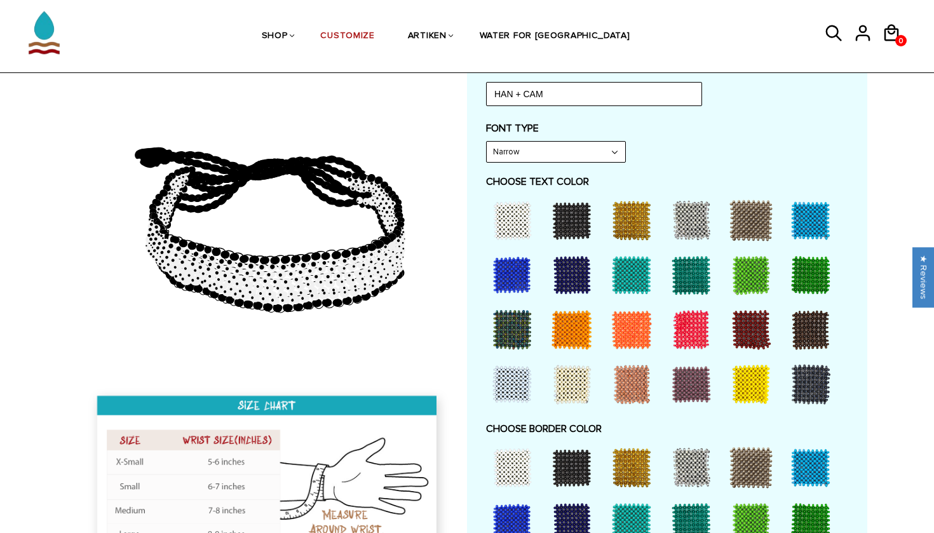
scroll to position [576, 0]
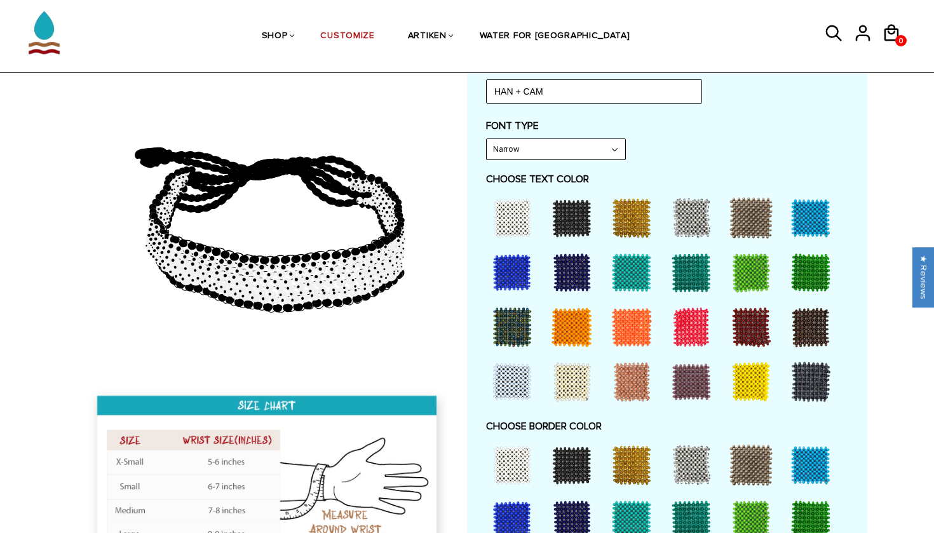
click at [555, 229] on div at bounding box center [571, 218] width 51 height 51
select select "Bold"
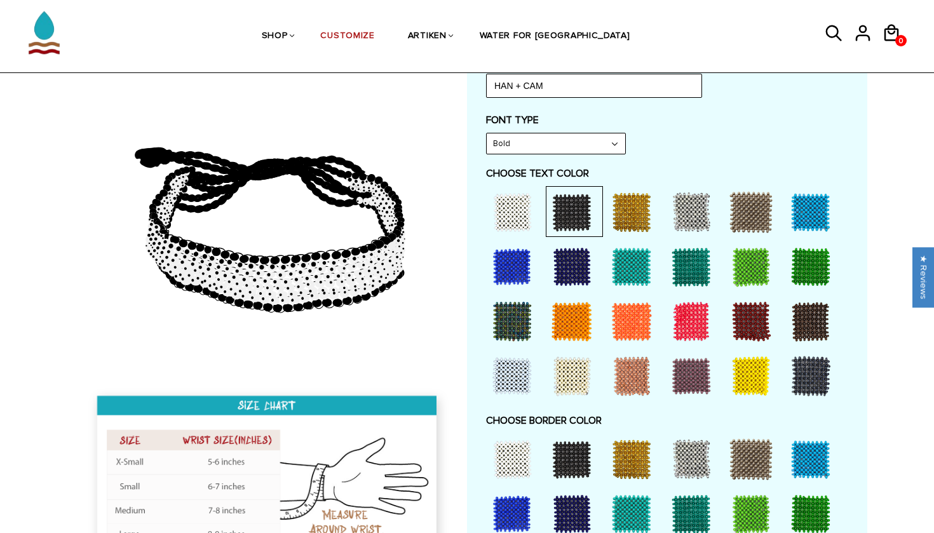
scroll to position [583, 0]
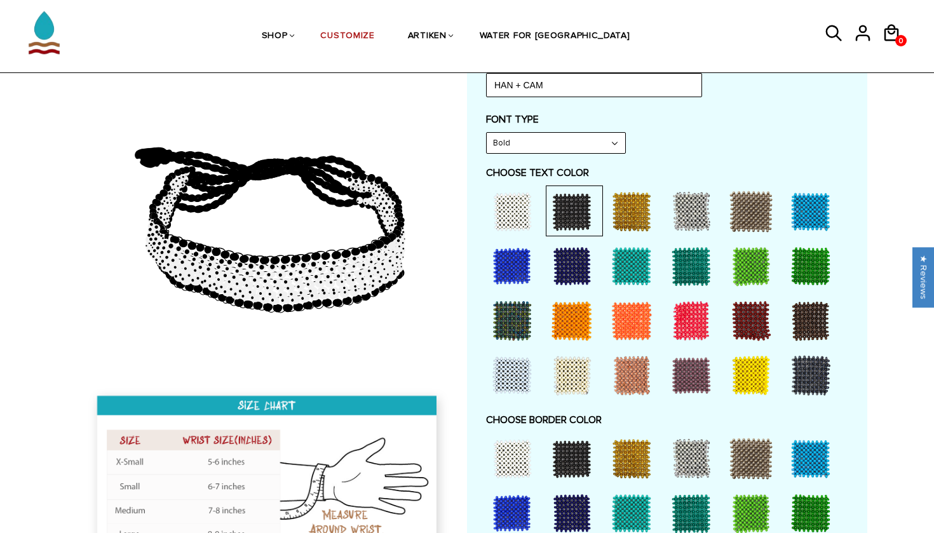
click at [689, 317] on div at bounding box center [691, 320] width 51 height 51
click at [626, 306] on div at bounding box center [631, 320] width 51 height 51
click at [675, 304] on div at bounding box center [691, 320] width 51 height 51
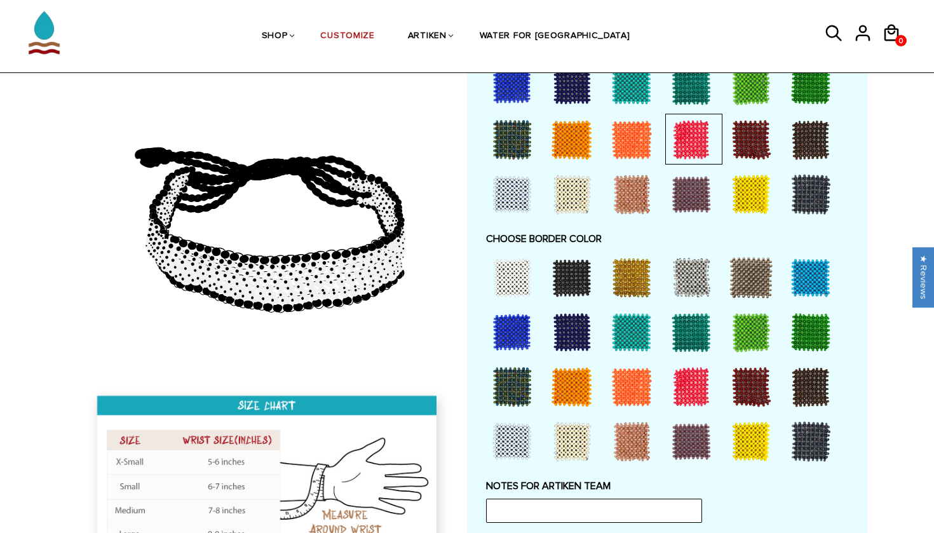
scroll to position [751, 0]
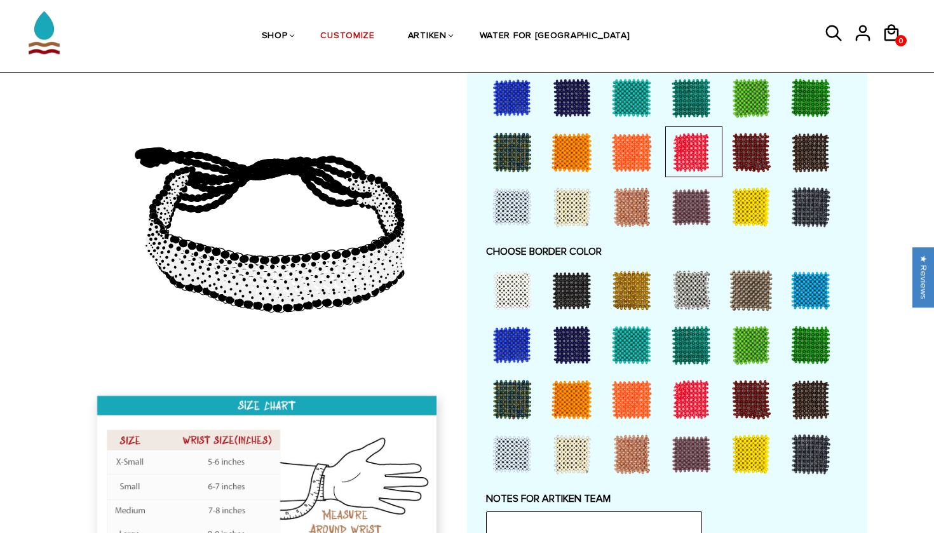
click at [505, 280] on div at bounding box center [512, 290] width 51 height 51
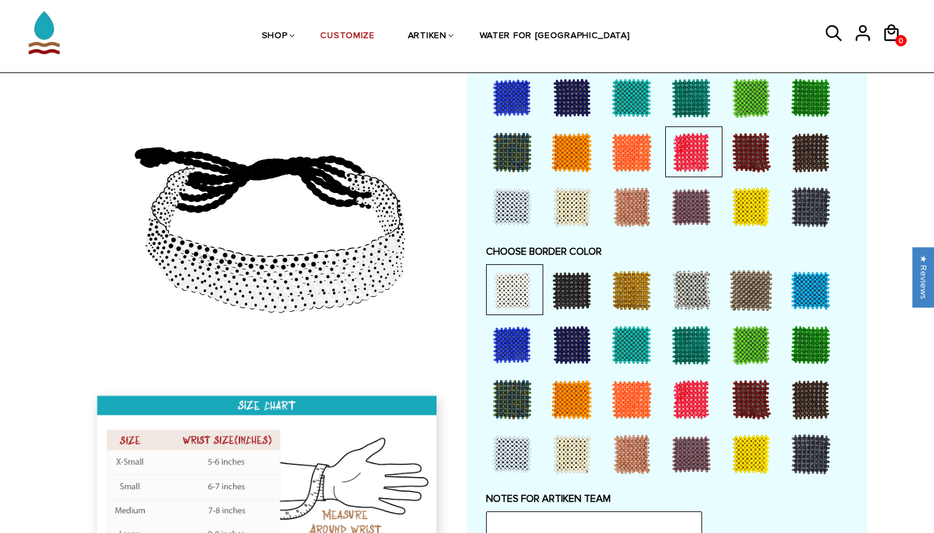
click at [566, 282] on div at bounding box center [571, 290] width 51 height 51
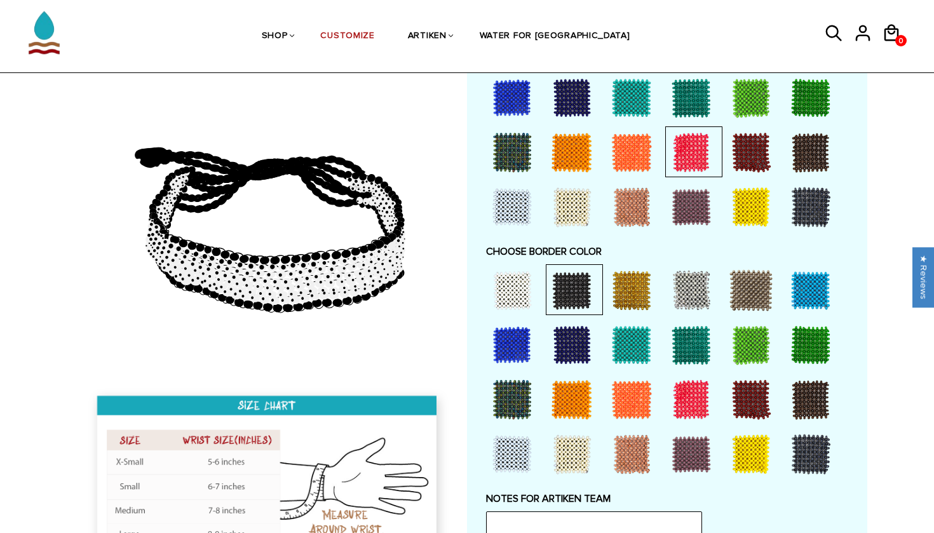
click at [585, 332] on div at bounding box center [571, 345] width 51 height 51
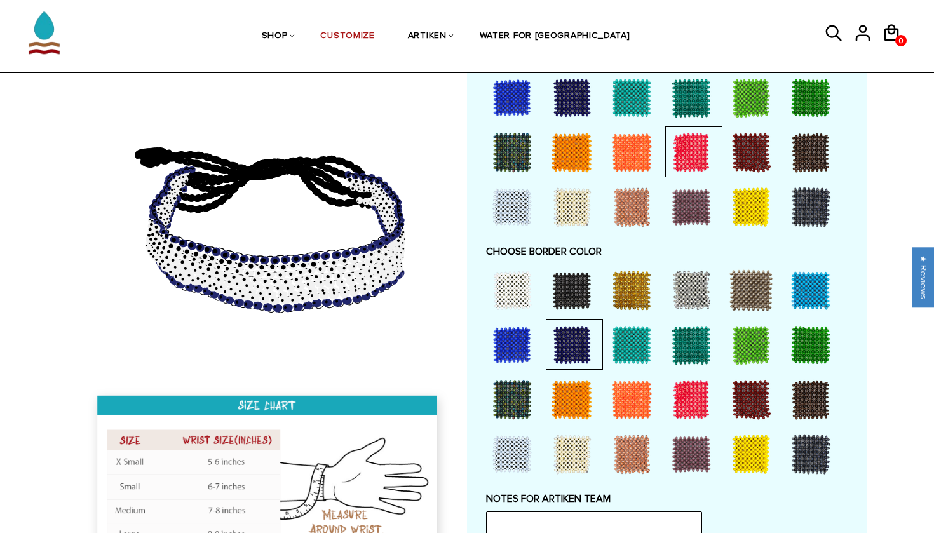
click at [635, 390] on div at bounding box center [631, 399] width 51 height 51
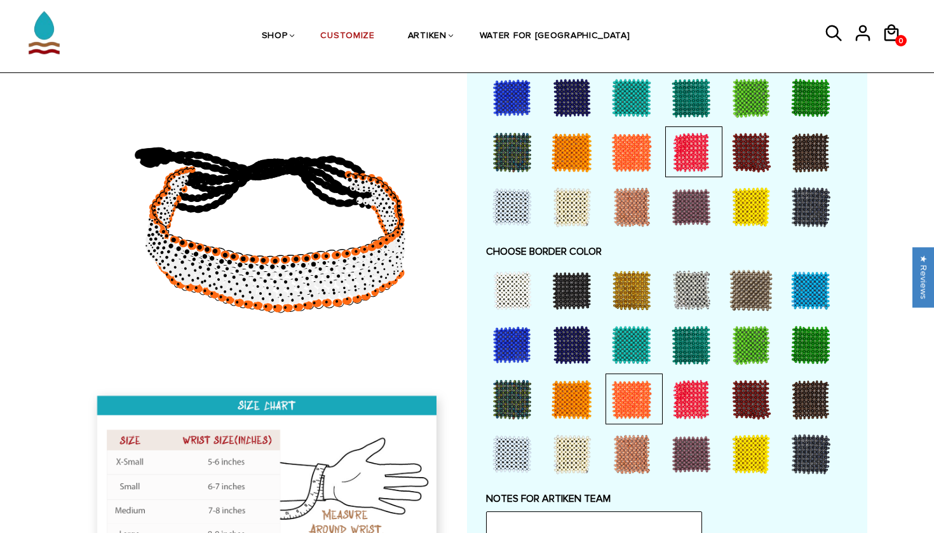
click at [755, 385] on div at bounding box center [751, 399] width 51 height 51
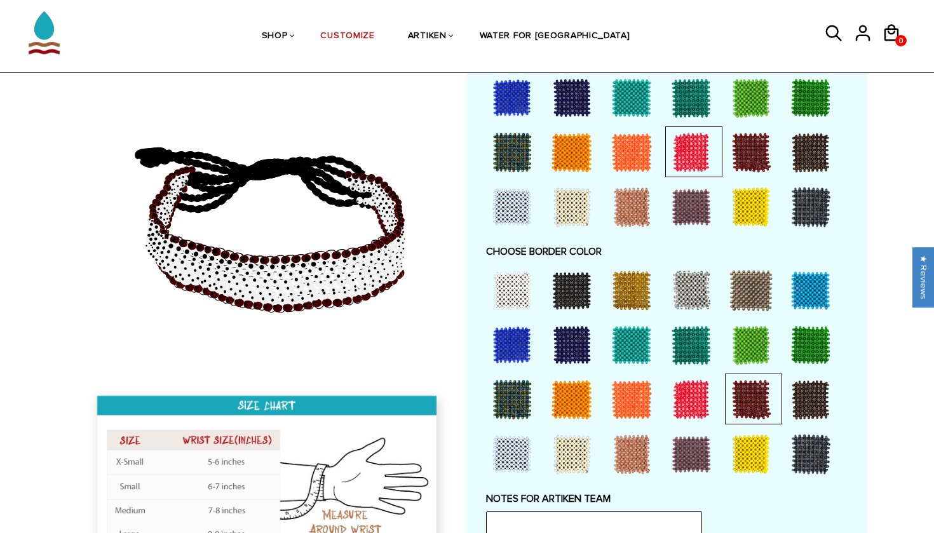
click at [796, 390] on div at bounding box center [810, 399] width 51 height 51
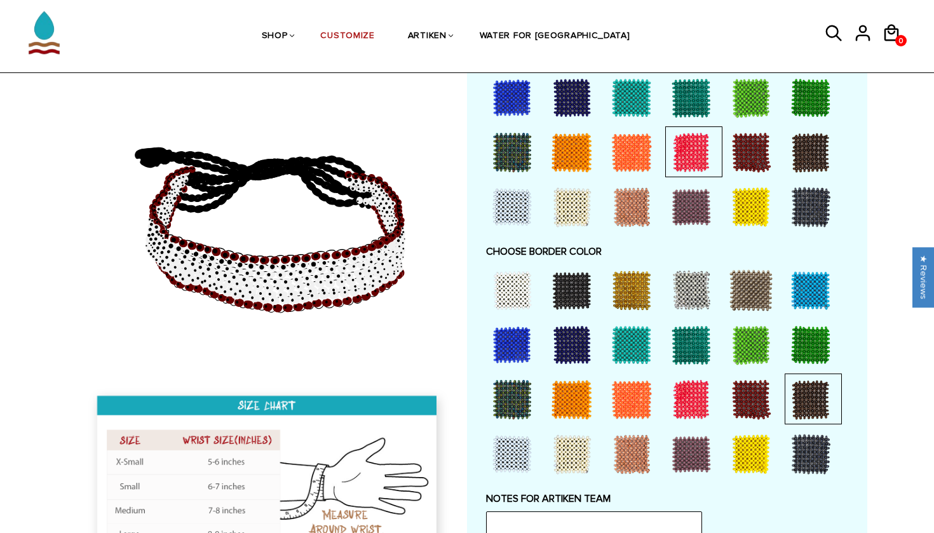
click at [566, 281] on div at bounding box center [571, 290] width 51 height 51
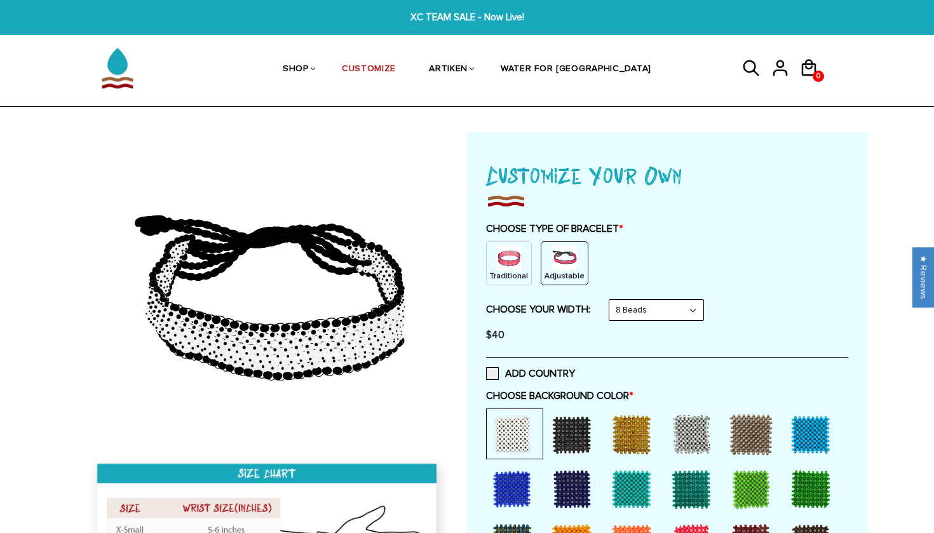
scroll to position [0, 0]
click at [464, 15] on span "XC TEAM SALE - Now Live!" at bounding box center [467, 17] width 358 height 15
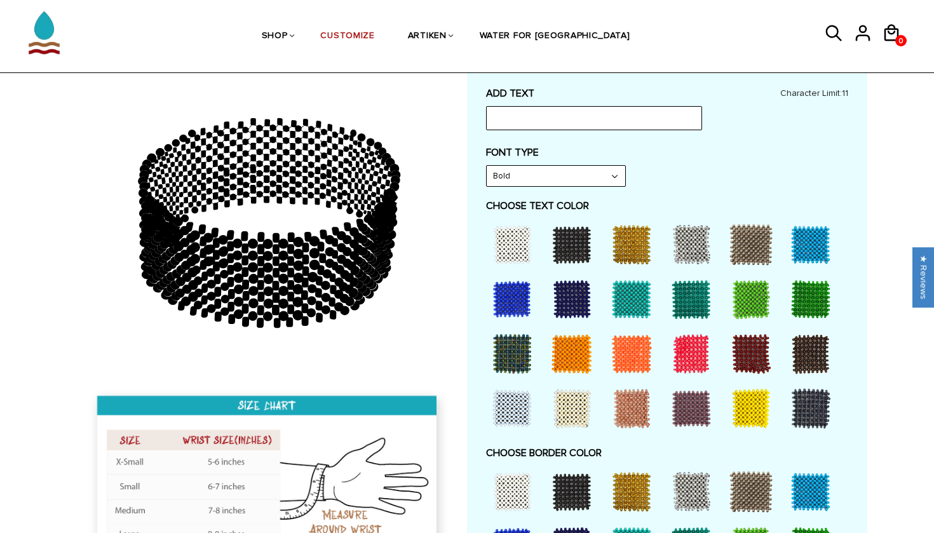
scroll to position [610, 0]
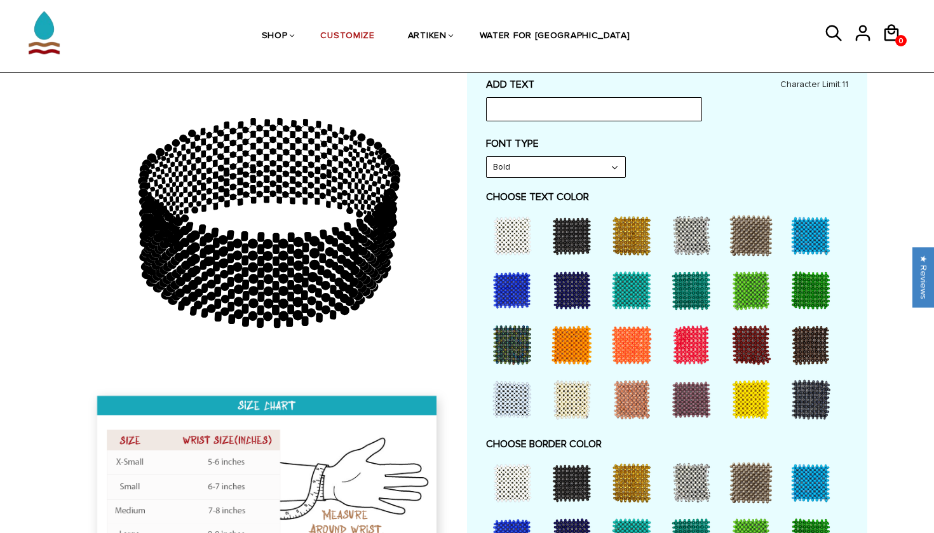
click at [50, 38] on img at bounding box center [44, 26] width 63 height 80
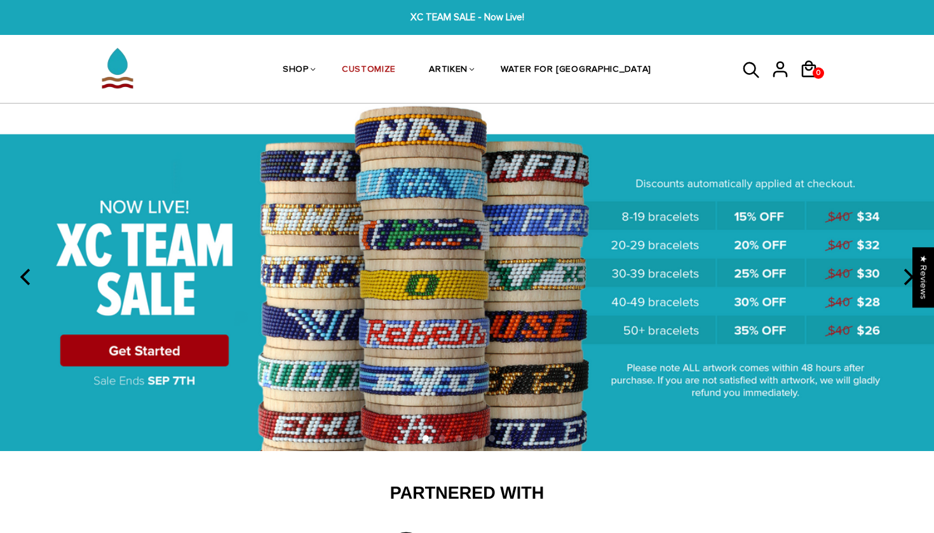
click at [196, 351] on img at bounding box center [467, 278] width 934 height 348
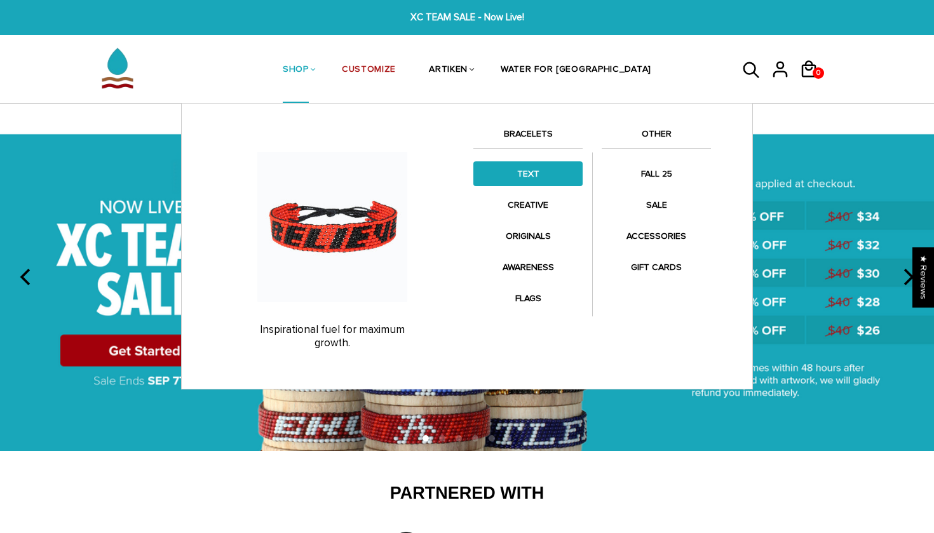
click at [520, 169] on link "TEXT" at bounding box center [527, 173] width 109 height 25
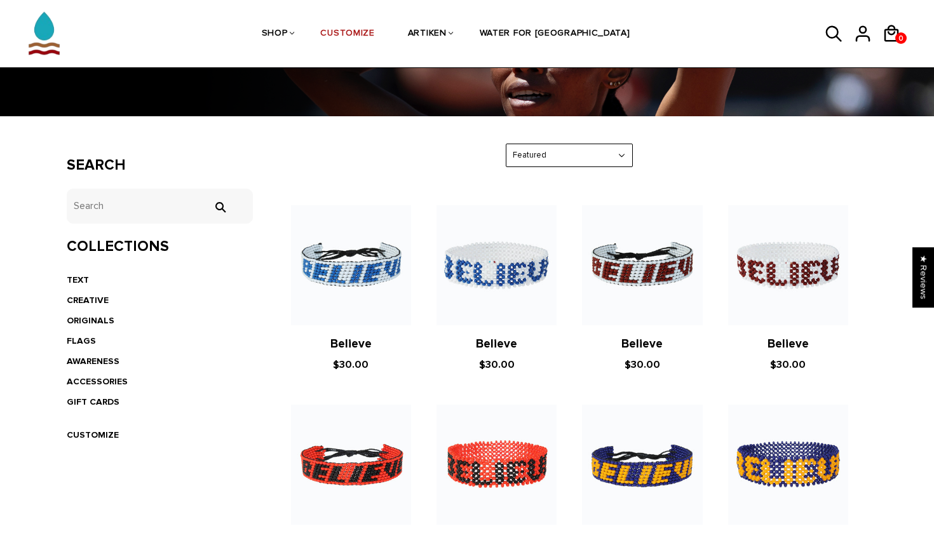
scroll to position [144, 0]
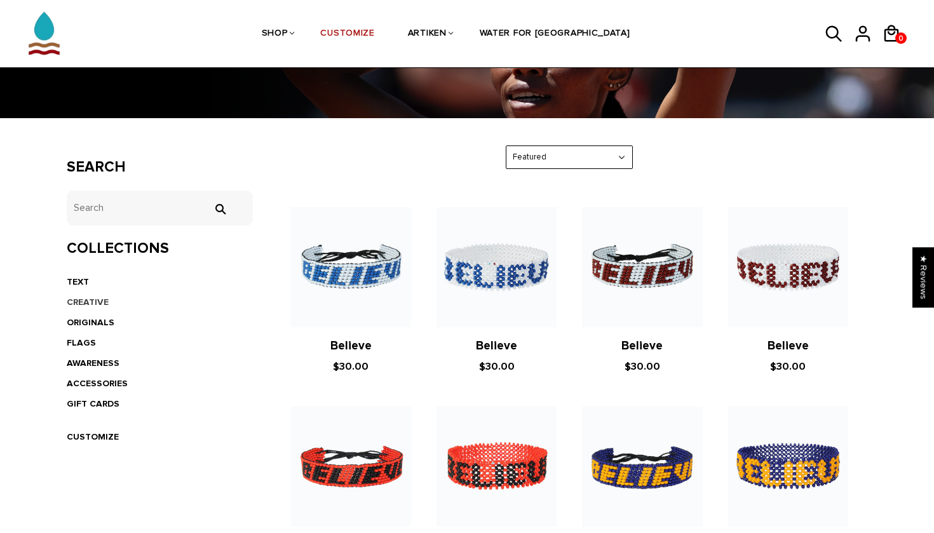
click at [95, 304] on link "CREATIVE" at bounding box center [88, 302] width 42 height 11
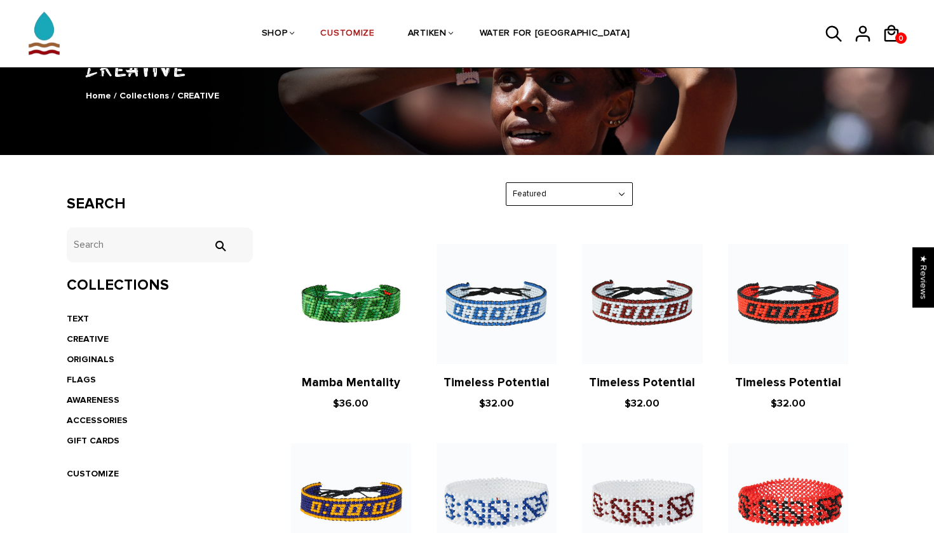
scroll to position [125, 0]
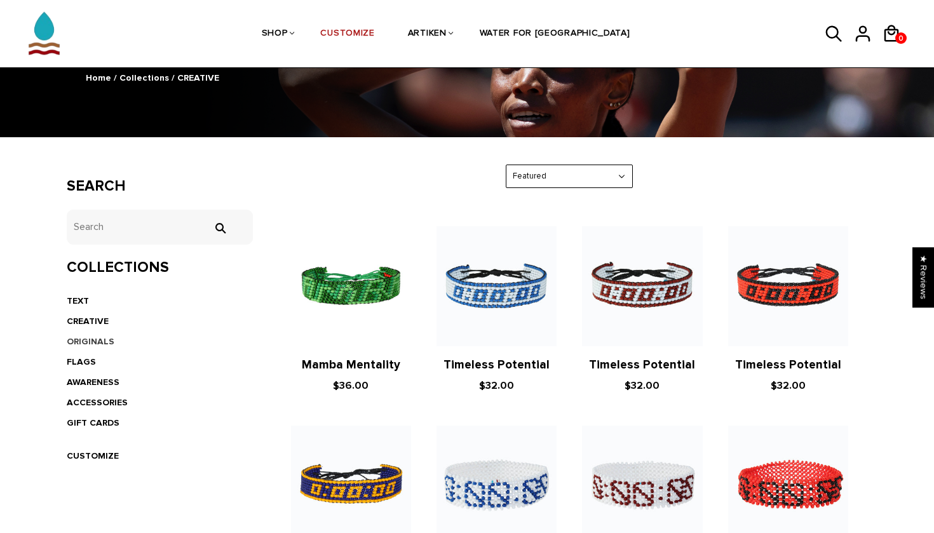
click at [98, 340] on link "ORIGINALS" at bounding box center [91, 341] width 48 height 11
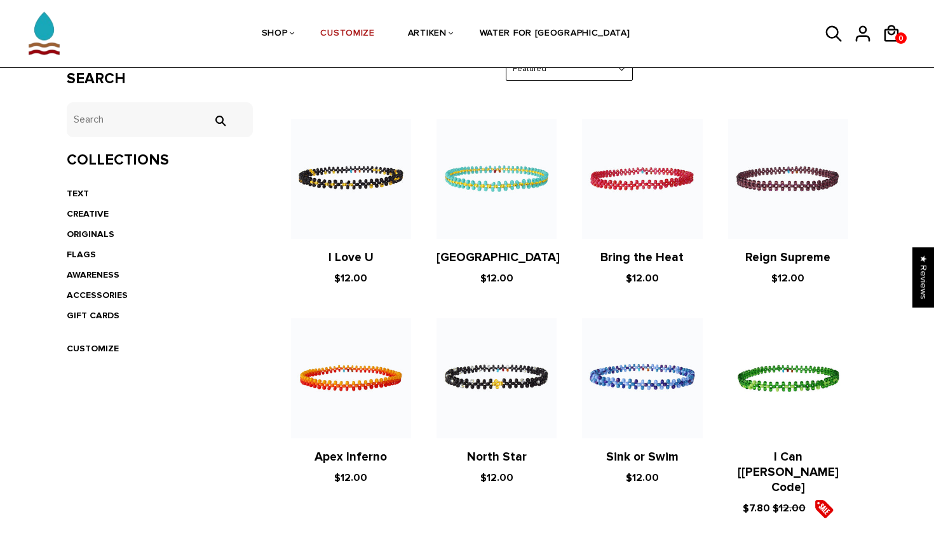
scroll to position [55, 0]
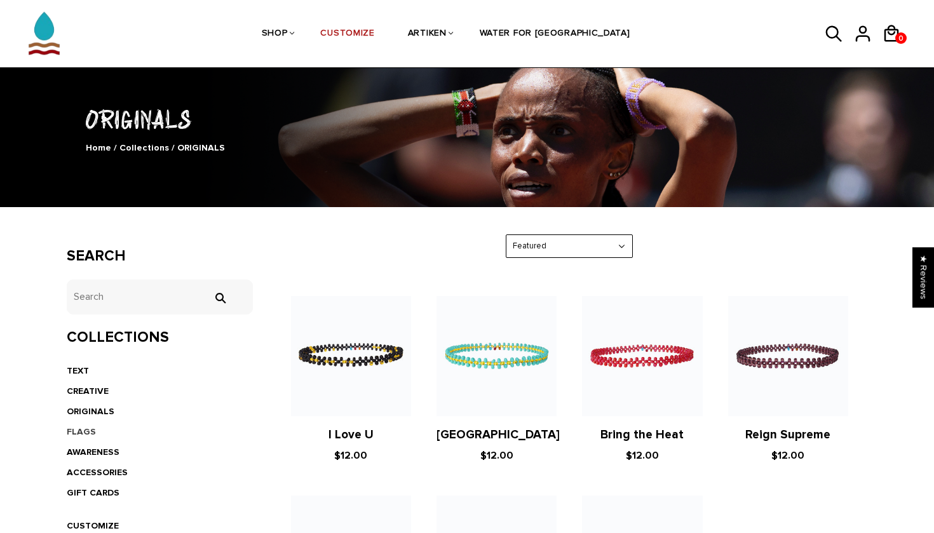
click at [92, 429] on link "FLAGS" at bounding box center [81, 431] width 29 height 11
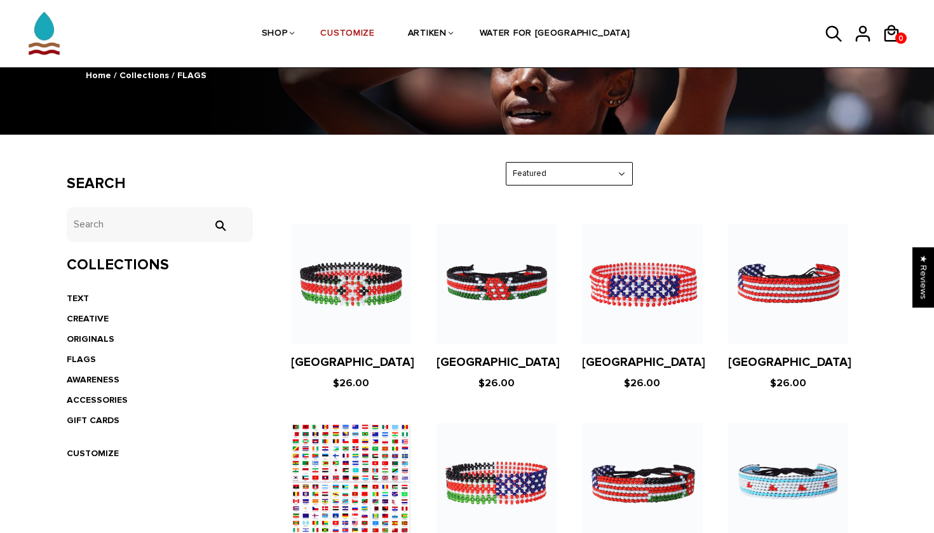
scroll to position [121, 0]
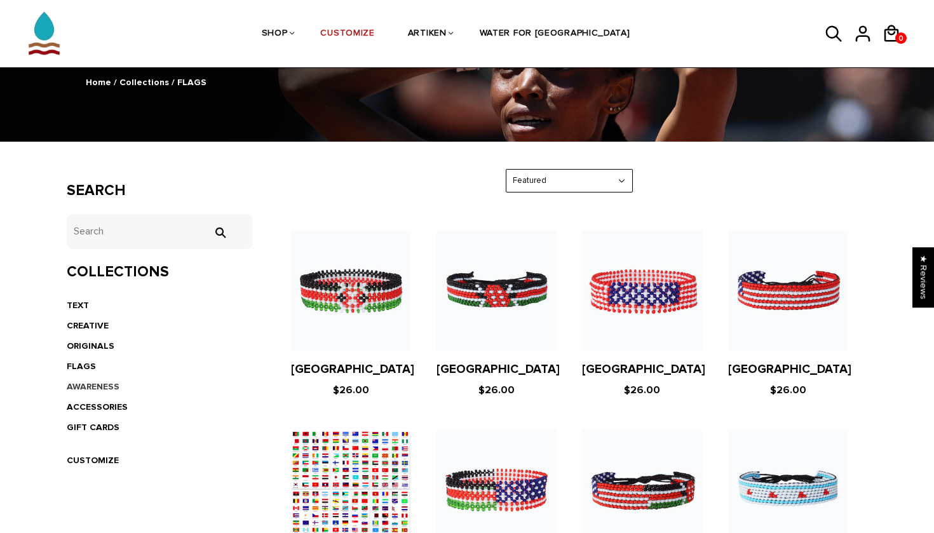
click at [86, 381] on link "AWARENESS" at bounding box center [93, 386] width 53 height 11
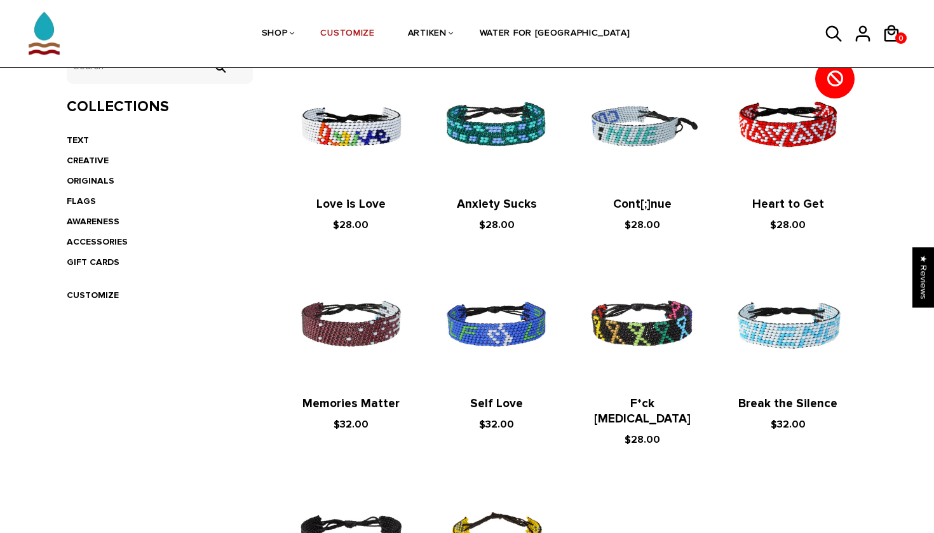
scroll to position [309, 0]
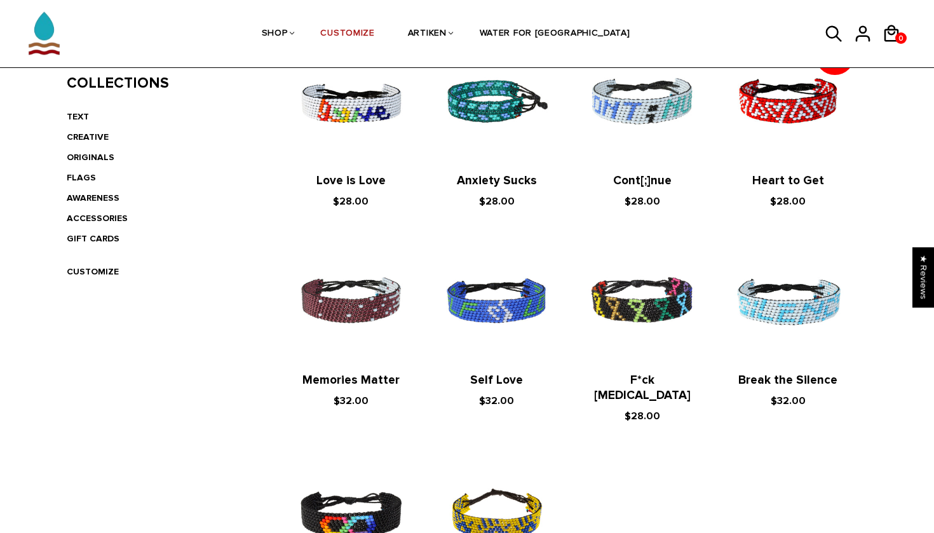
click at [492, 129] on img at bounding box center [497, 102] width 120 height 120
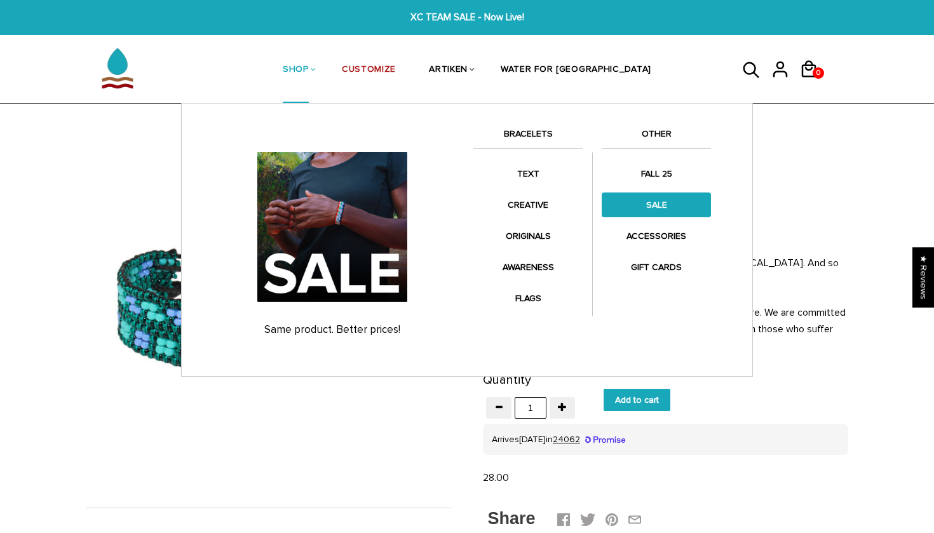
click at [639, 203] on link "SALE" at bounding box center [656, 205] width 109 height 25
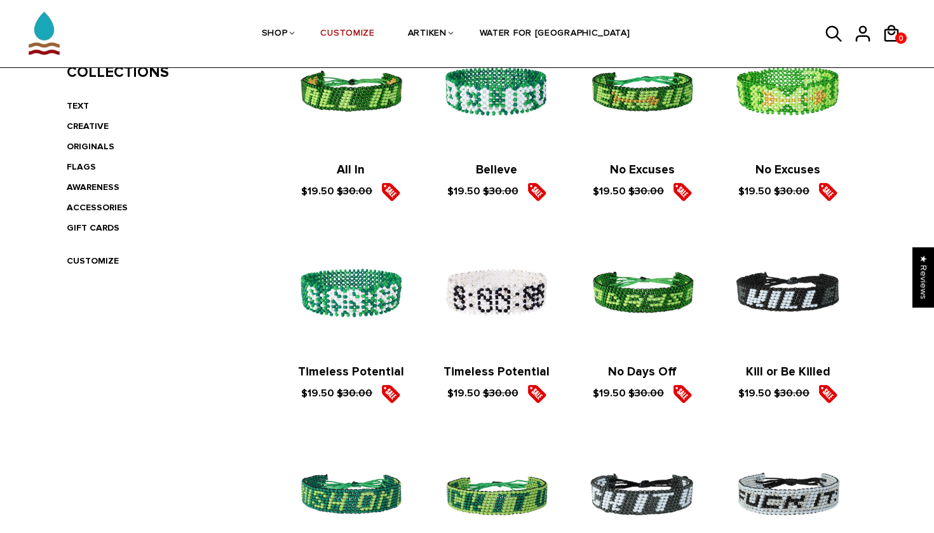
scroll to position [322, 0]
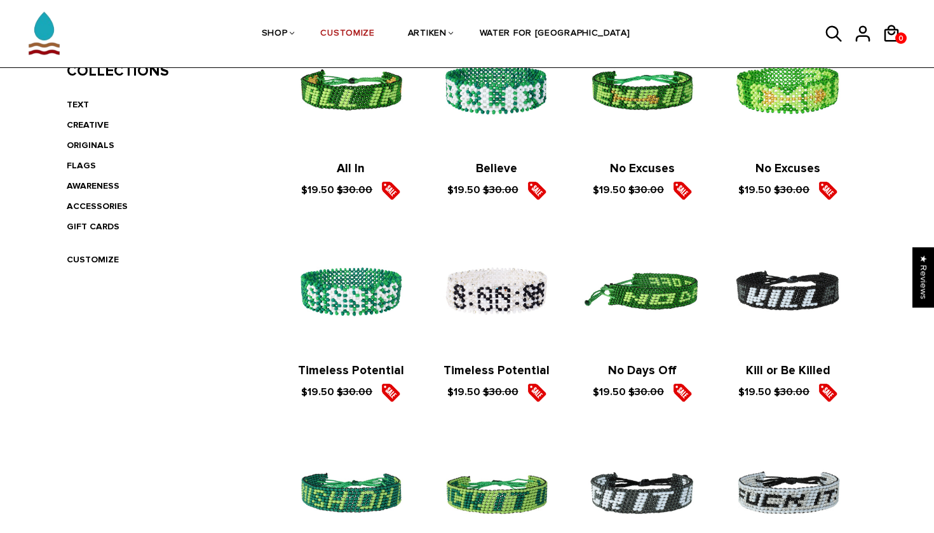
click at [664, 294] on img at bounding box center [642, 292] width 120 height 120
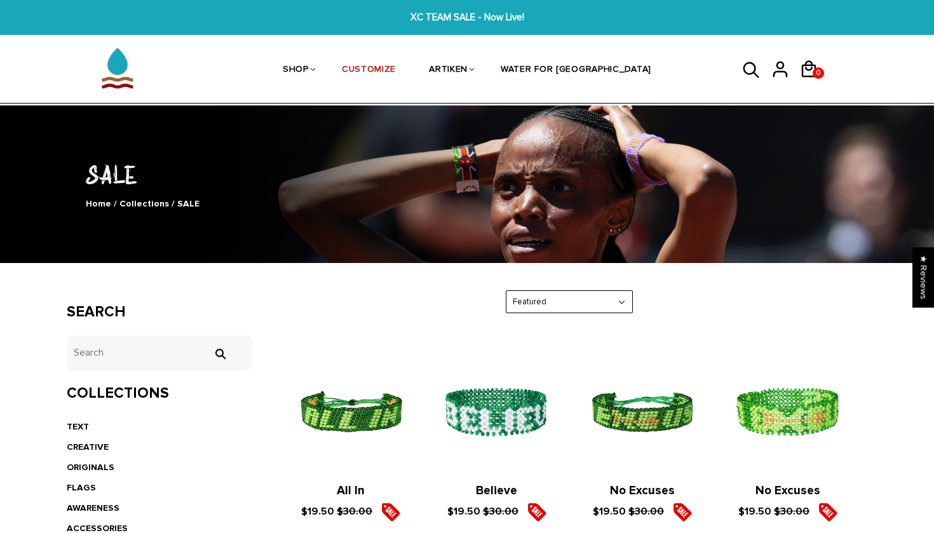
scroll to position [0, 0]
